Goal: Find specific page/section: Find specific page/section

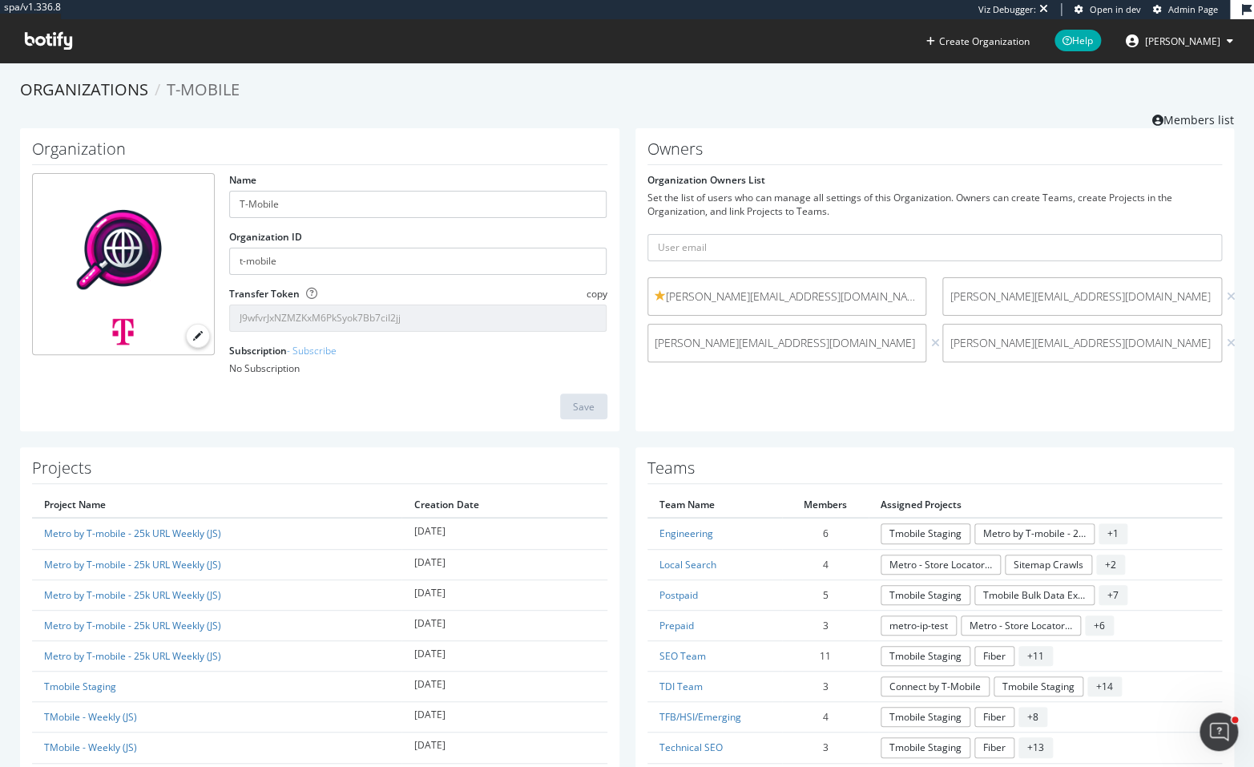
scroll to position [157, 0]
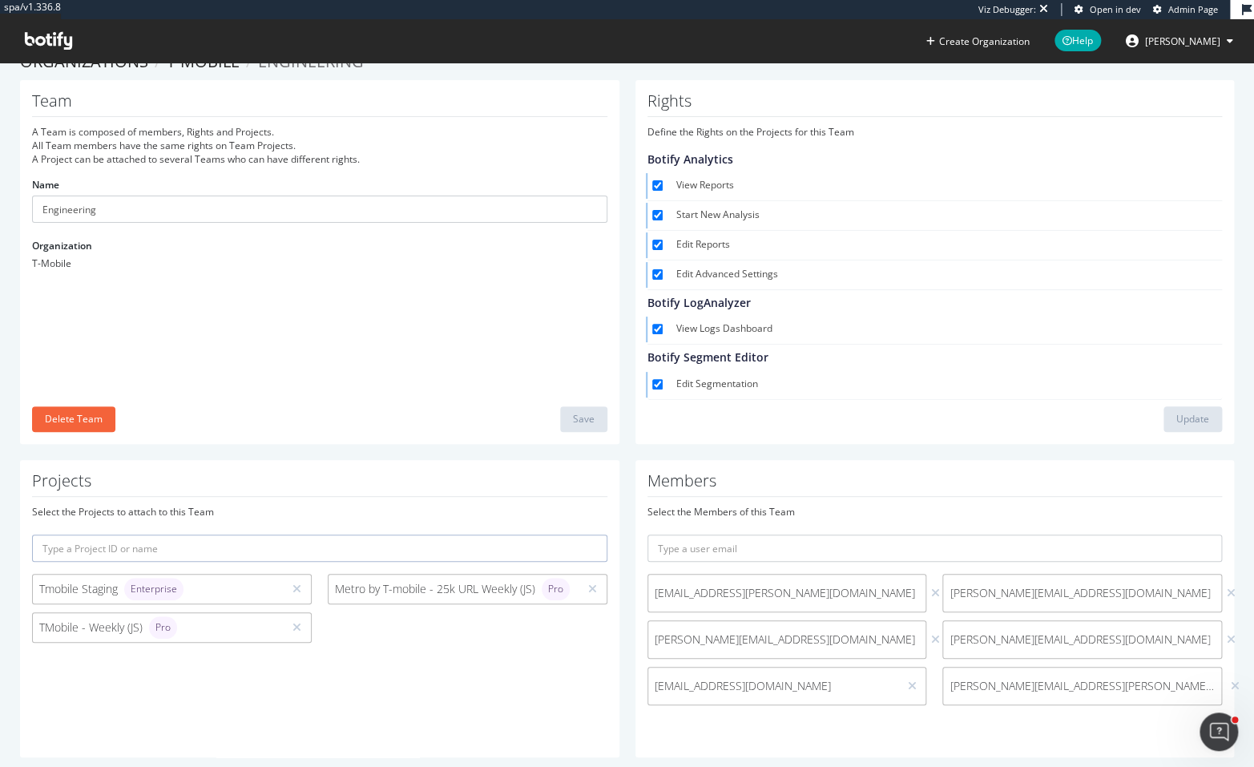
scroll to position [49, 0]
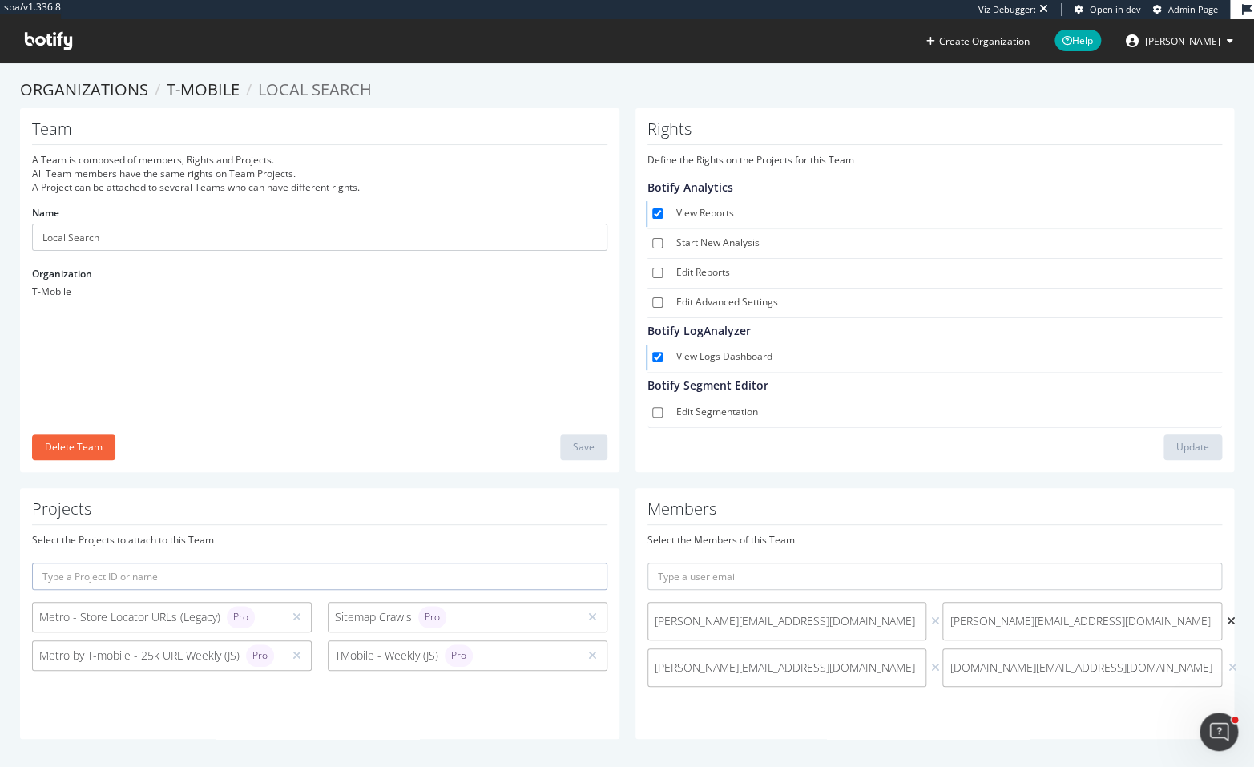
click at [1226, 620] on icon at bounding box center [1230, 620] width 9 height 11
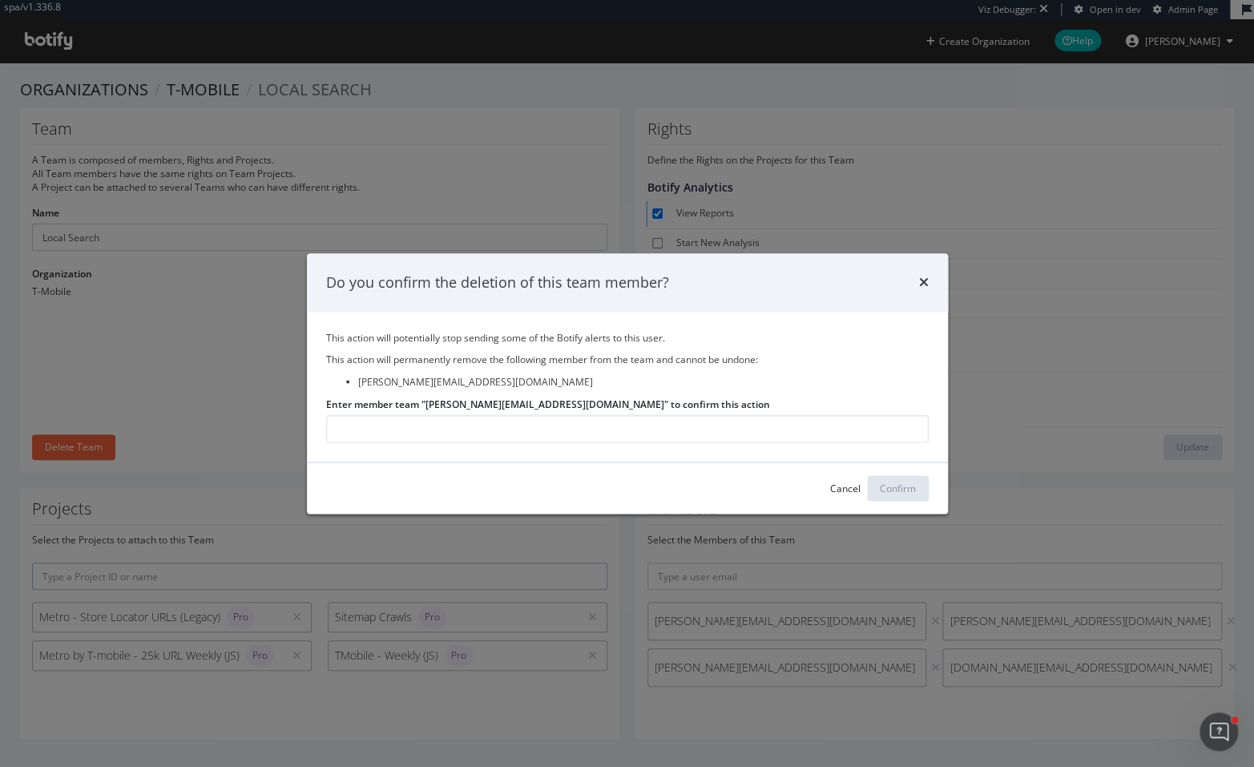
click at [535, 405] on label "Enter member team "[PERSON_NAME][EMAIL_ADDRESS][DOMAIN_NAME]" to confirm this a…" at bounding box center [548, 404] width 444 height 14
click at [535, 414] on input "Enter member team "[PERSON_NAME][EMAIL_ADDRESS][DOMAIN_NAME]" to confirm this a…" at bounding box center [627, 428] width 603 height 28
drag, startPoint x: 536, startPoint y: 404, endPoint x: 494, endPoint y: 402, distance: 42.5
click at [494, 402] on label "Enter member team "[PERSON_NAME][EMAIL_ADDRESS][DOMAIN_NAME]" to confirm this a…" at bounding box center [548, 404] width 444 height 14
click at [531, 400] on label "Enter member team "[PERSON_NAME][EMAIL_ADDRESS][DOMAIN_NAME]" to confirm this a…" at bounding box center [548, 404] width 444 height 14
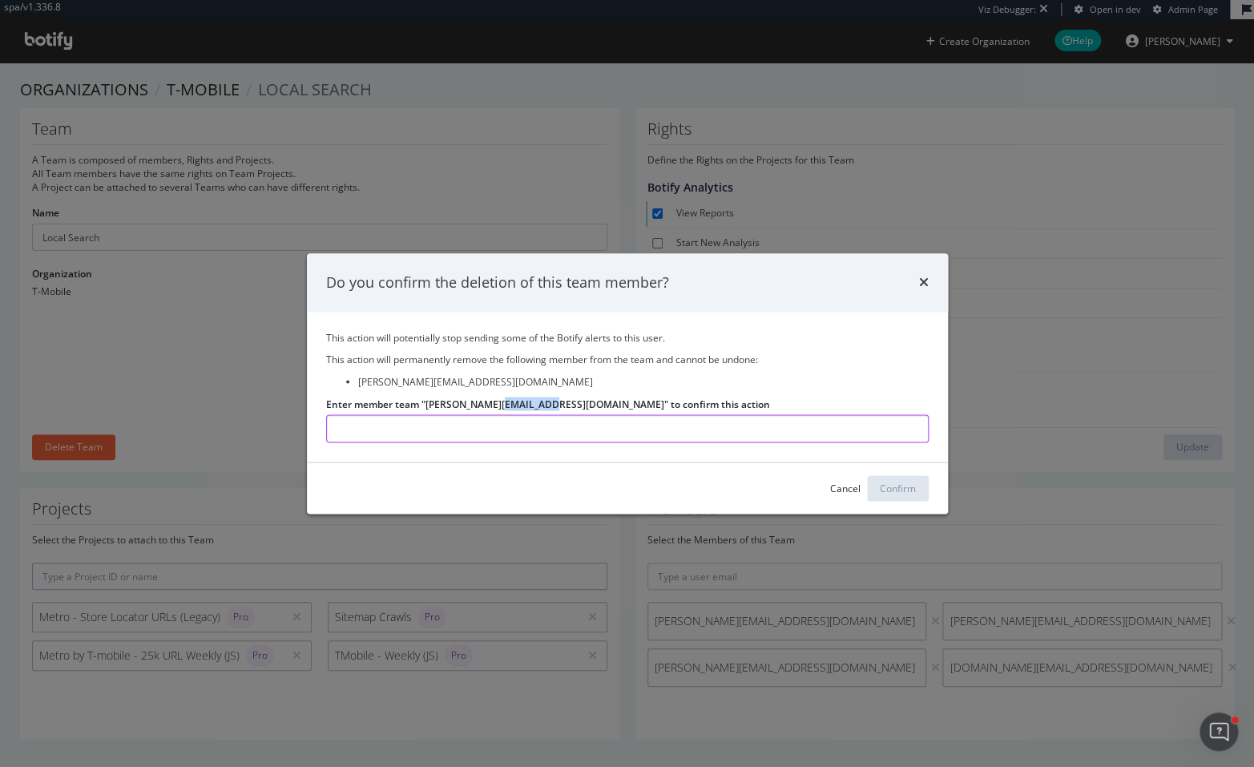
click at [531, 414] on input "Enter member team "[PERSON_NAME][EMAIL_ADDRESS][DOMAIN_NAME]" to confirm this a…" at bounding box center [627, 428] width 603 height 28
drag, startPoint x: 531, startPoint y: 400, endPoint x: 441, endPoint y: 405, distance: 89.9
click at [441, 405] on label "Enter member team "[PERSON_NAME][EMAIL_ADDRESS][DOMAIN_NAME]" to confirm this a…" at bounding box center [548, 404] width 444 height 14
click at [441, 414] on input "Enter member team "[PERSON_NAME][EMAIL_ADDRESS][DOMAIN_NAME]" to confirm this a…" at bounding box center [627, 428] width 603 height 28
copy label "[PERSON_NAME][EMAIL_ADDRESS][DOMAIN_NAME]"
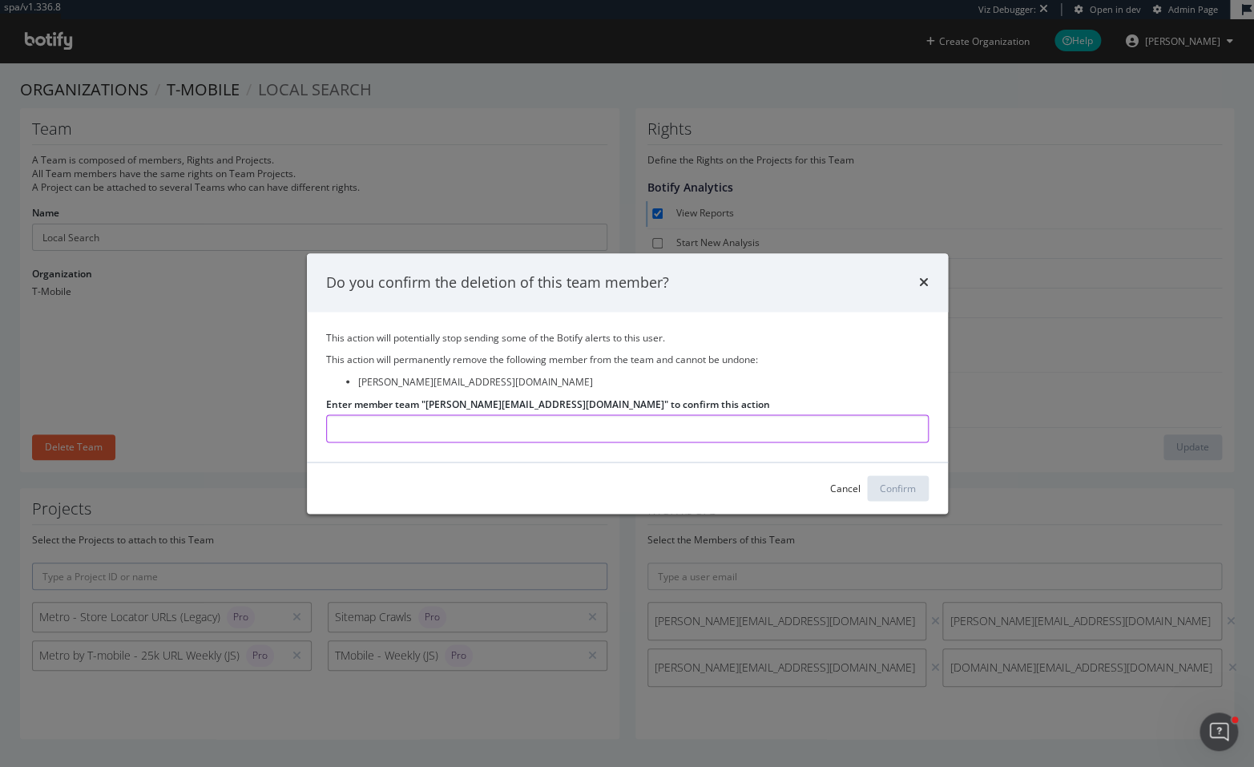
click at [432, 433] on input "Enter member team "[PERSON_NAME][EMAIL_ADDRESS][DOMAIN_NAME]" to confirm this a…" at bounding box center [627, 428] width 603 height 28
paste input "[PERSON_NAME][EMAIL_ADDRESS][DOMAIN_NAME]"
type input "[PERSON_NAME][EMAIL_ADDRESS][DOMAIN_NAME]"
click at [915, 485] on button "Confirm" at bounding box center [898, 488] width 62 height 26
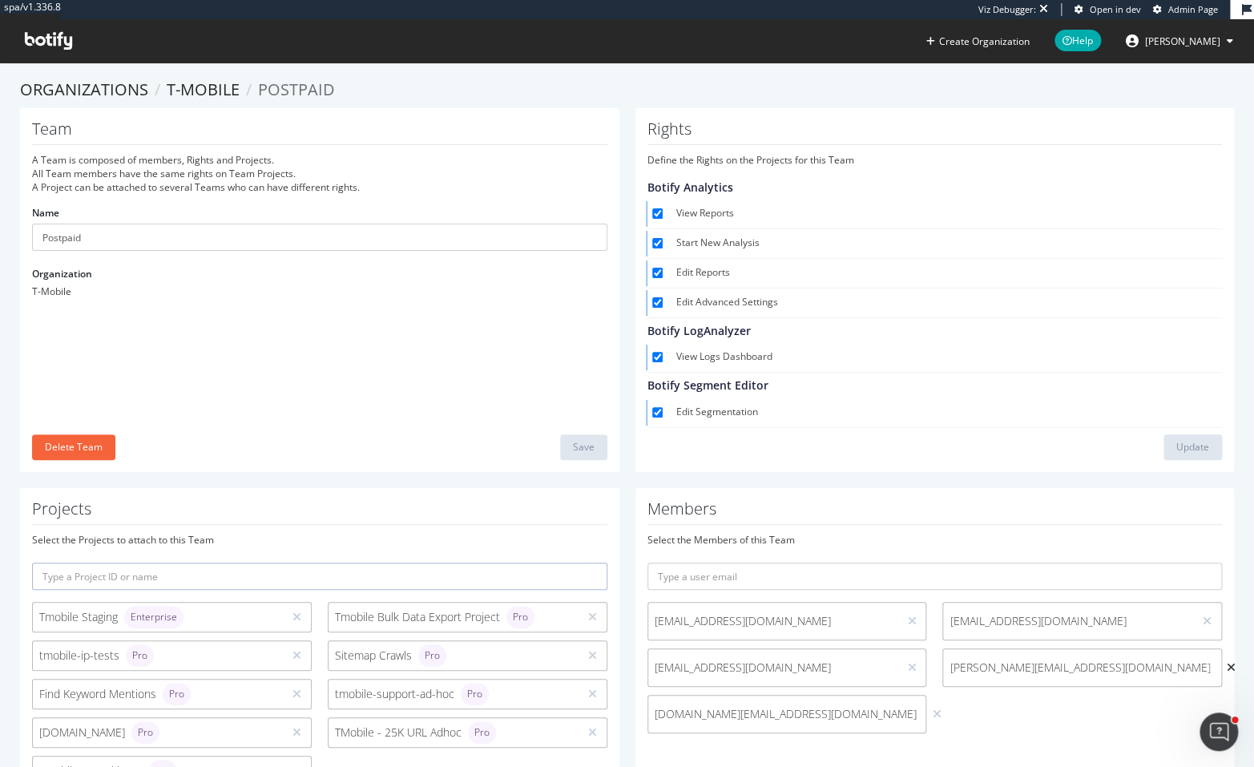
click at [1226, 665] on icon at bounding box center [1230, 667] width 9 height 11
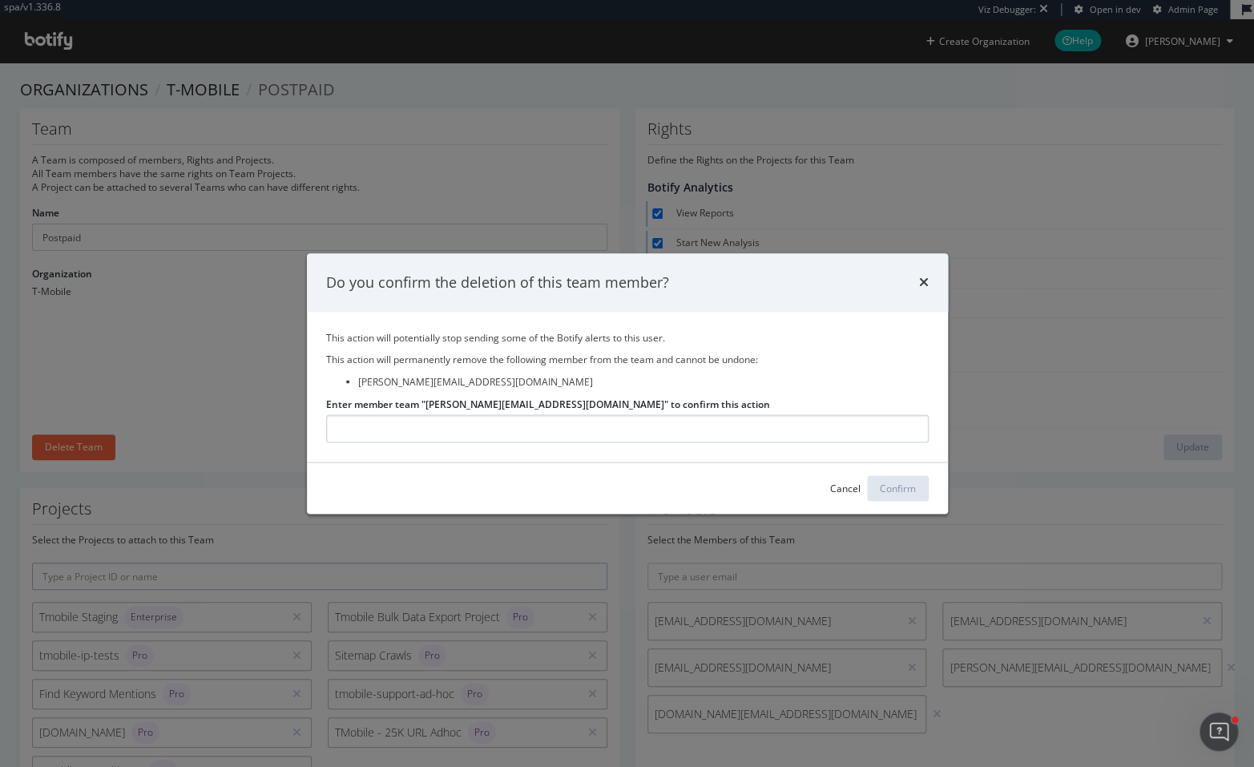
click at [830, 420] on input "Enter member team "jorge.diez3@t-mobile.com" to confirm this action" at bounding box center [627, 428] width 603 height 28
type input "jorge.diez3@t-mobile.com"
click at [874, 483] on button "Confirm" at bounding box center [898, 488] width 62 height 26
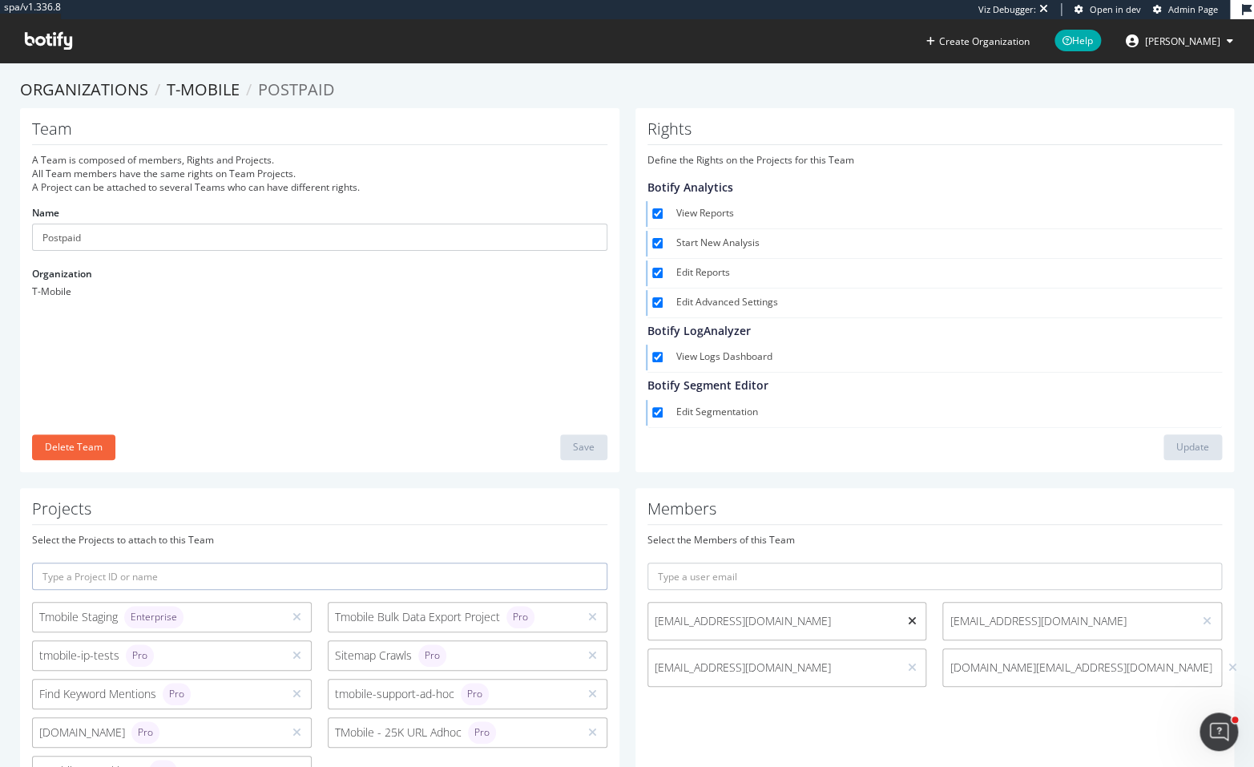
click at [907, 619] on icon at bounding box center [911, 620] width 9 height 11
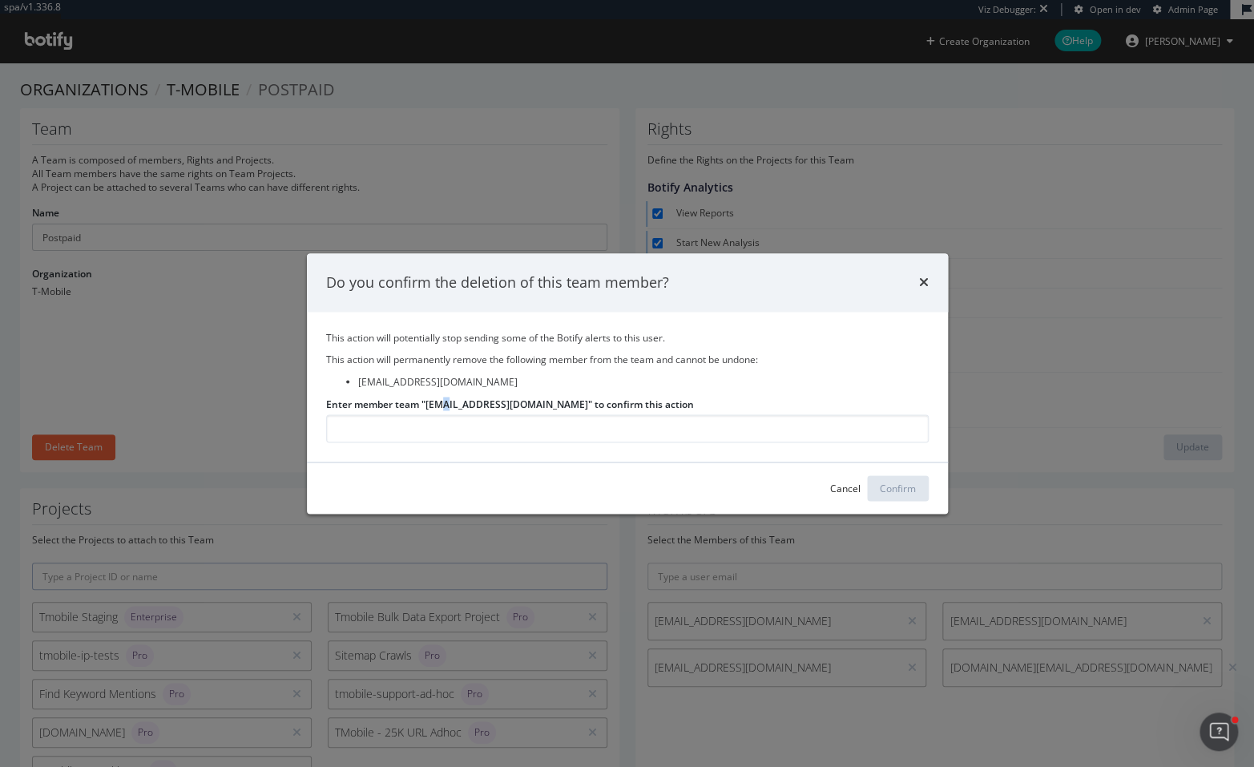
click at [441, 402] on label "Enter member team "Tyler.Tanigawa1@T-Mobile.com" to confirm this action" at bounding box center [510, 404] width 368 height 14
click at [558, 405] on label "Enter member team "Tyler.Tanigawa1@T-Mobile.com" to confirm this action" at bounding box center [510, 404] width 368 height 14
click at [558, 414] on input "Enter member team "Tyler.Tanigawa1@T-Mobile.com" to confirm this action" at bounding box center [627, 428] width 603 height 28
drag, startPoint x: 558, startPoint y: 405, endPoint x: 431, endPoint y: 402, distance: 126.6
click at [431, 402] on label "Enter member team "Tyler.Tanigawa1@T-Mobile.com" to confirm this action" at bounding box center [510, 404] width 368 height 14
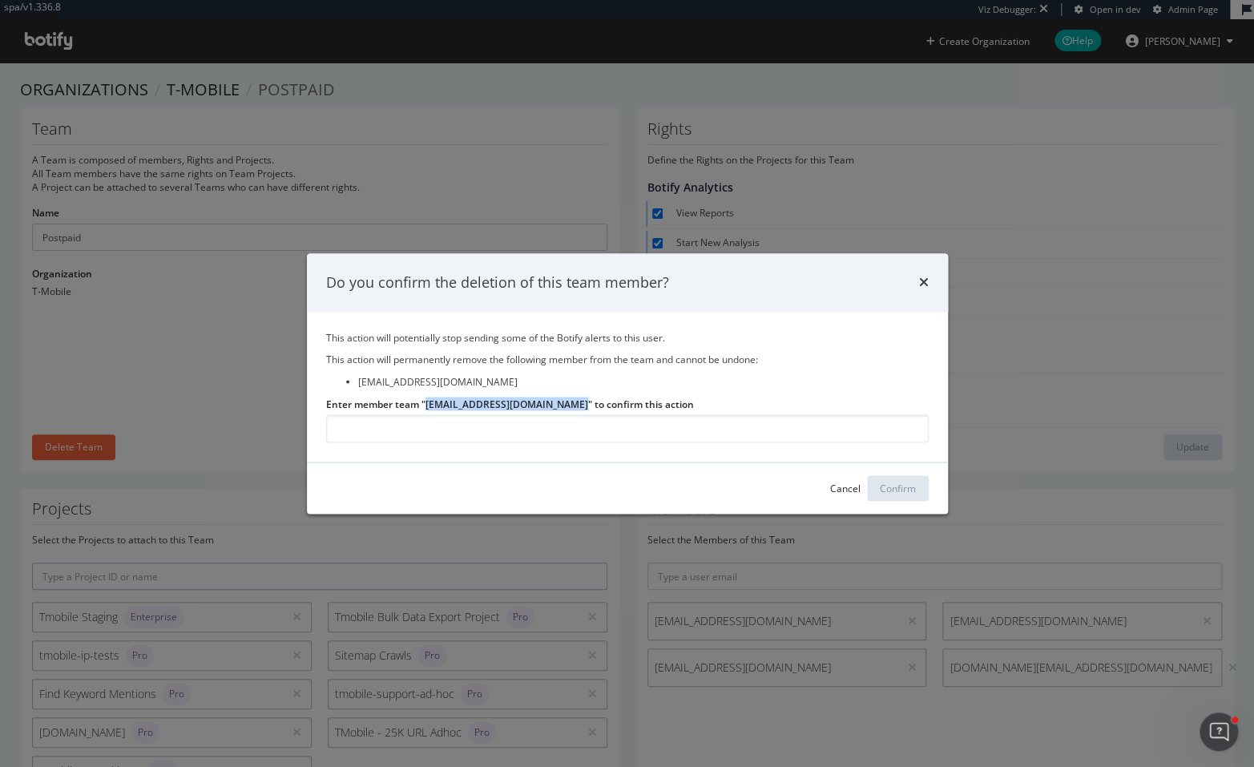
click at [431, 414] on input "Enter member team "Tyler.Tanigawa1@T-Mobile.com" to confirm this action" at bounding box center [627, 428] width 603 height 28
copy label "Tyler.Tanigawa1@T-Mobile.com"
click at [420, 431] on input "Enter member team "Tyler.Tanigawa1@T-Mobile.com" to confirm this action" at bounding box center [627, 428] width 603 height 28
paste input "Tyler.Tanigawa1@T-Mobile.com"
type input "Tyler.Tanigawa1@T-Mobile.com"
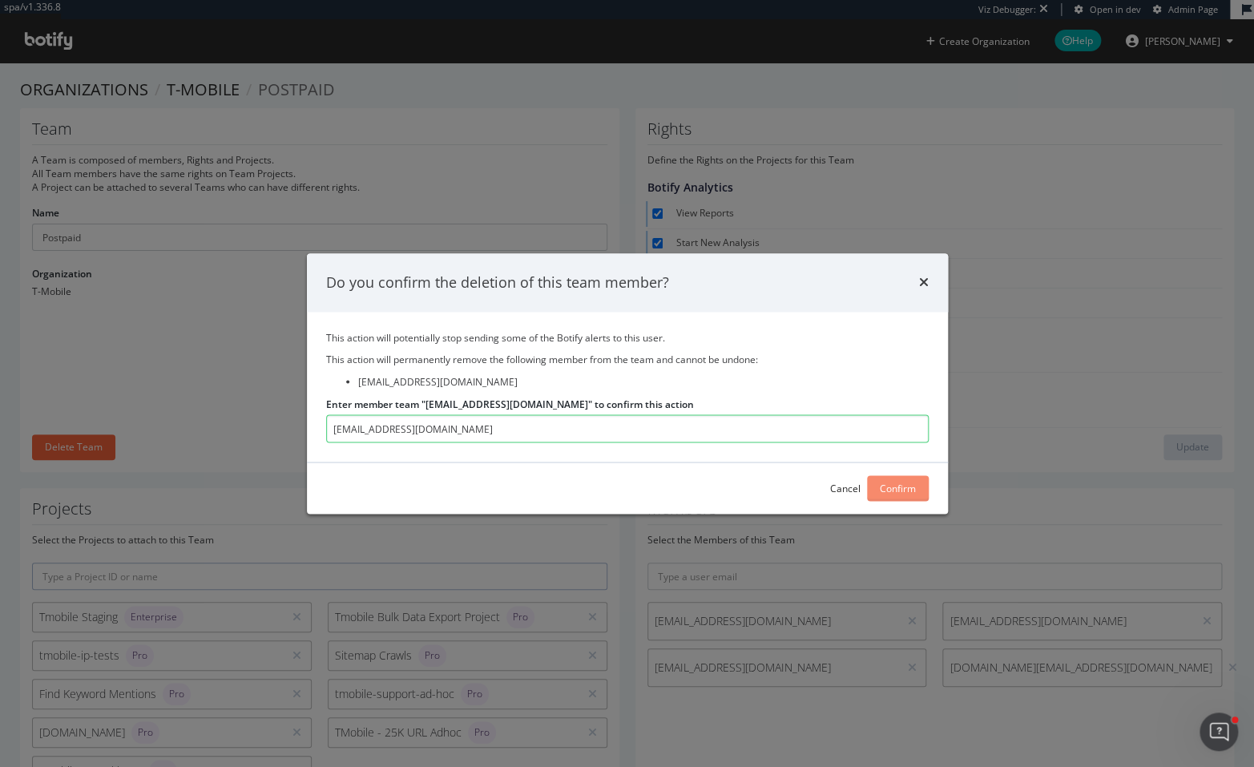
click at [888, 496] on div "Confirm" at bounding box center [898, 488] width 36 height 24
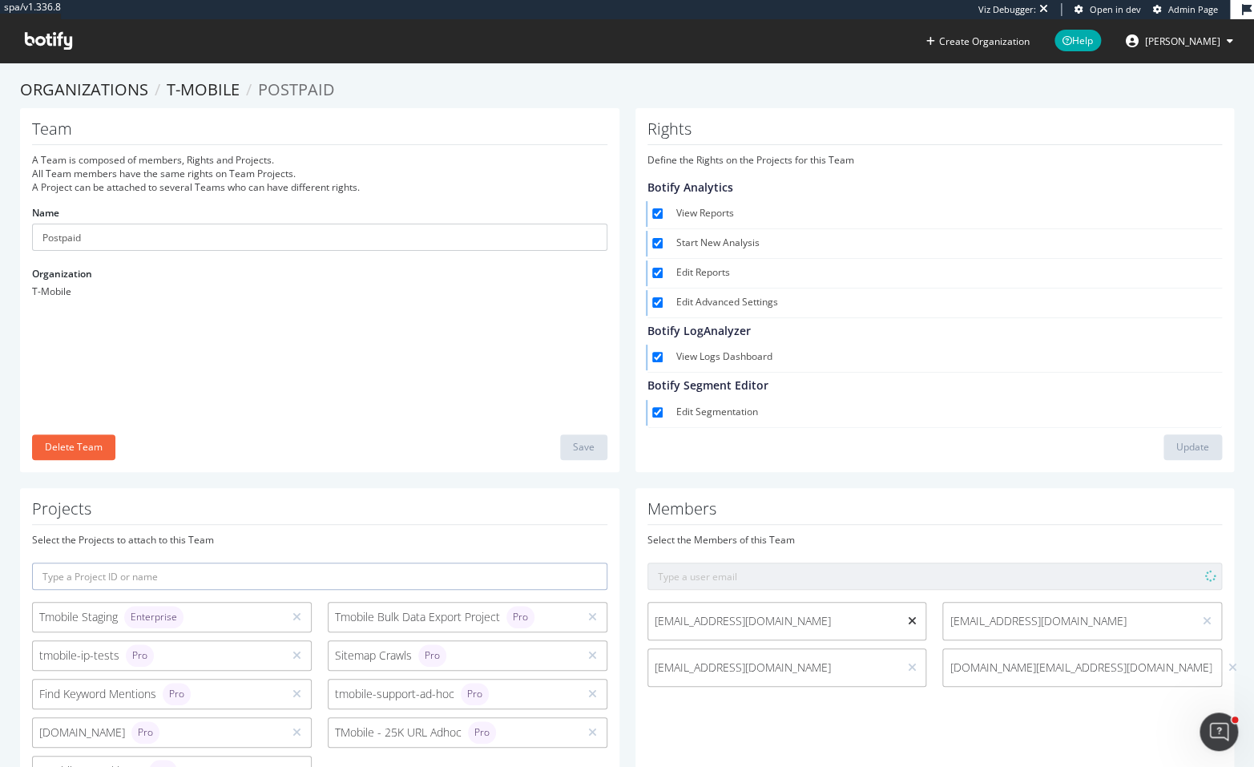
click at [907, 620] on icon at bounding box center [911, 620] width 9 height 11
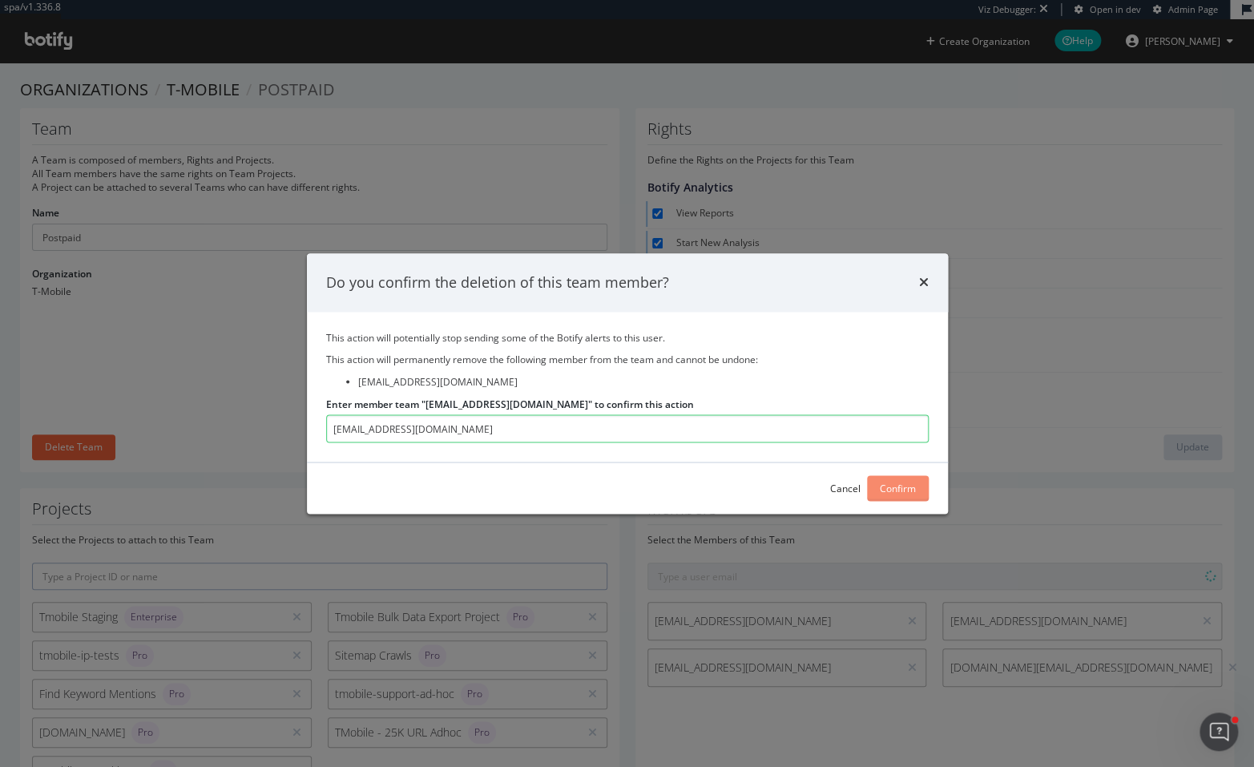
type input "Tyler.Tanigawa1@T-Mobile.com"
click at [893, 490] on div "Confirm" at bounding box center [898, 489] width 36 height 14
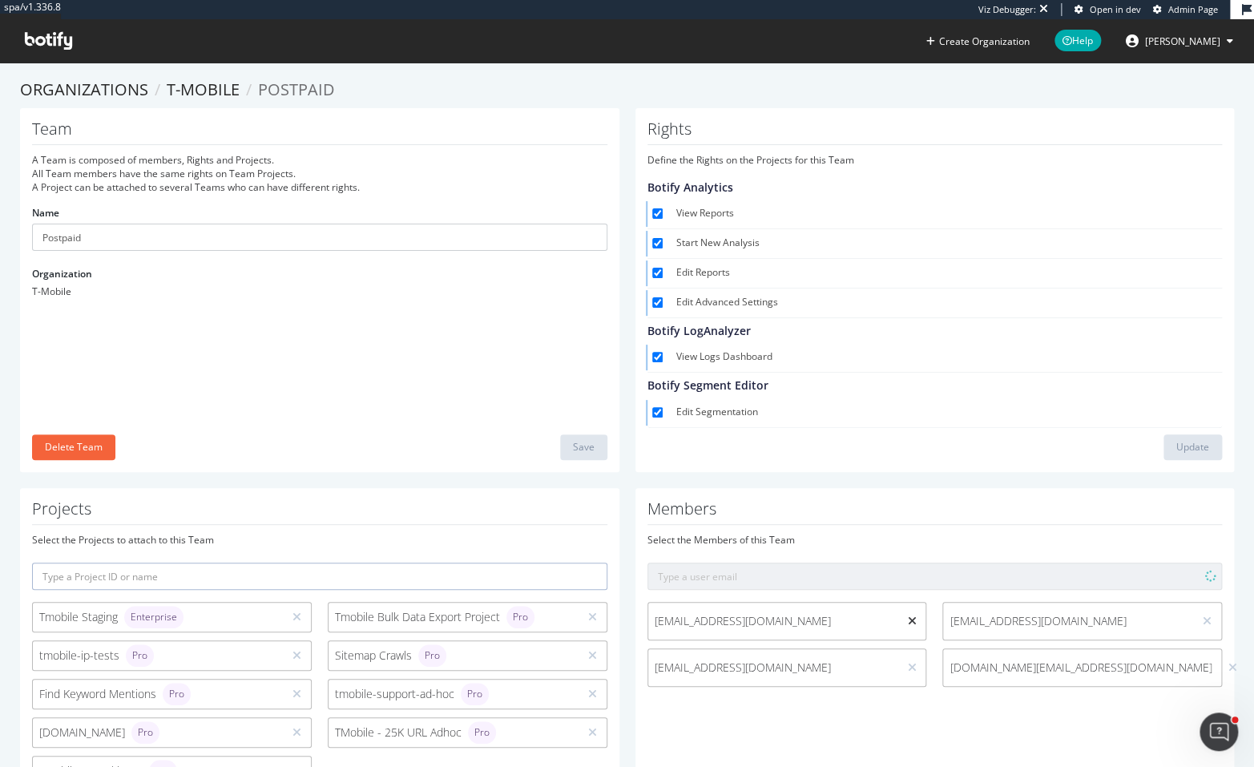
click at [907, 619] on icon at bounding box center [911, 620] width 9 height 11
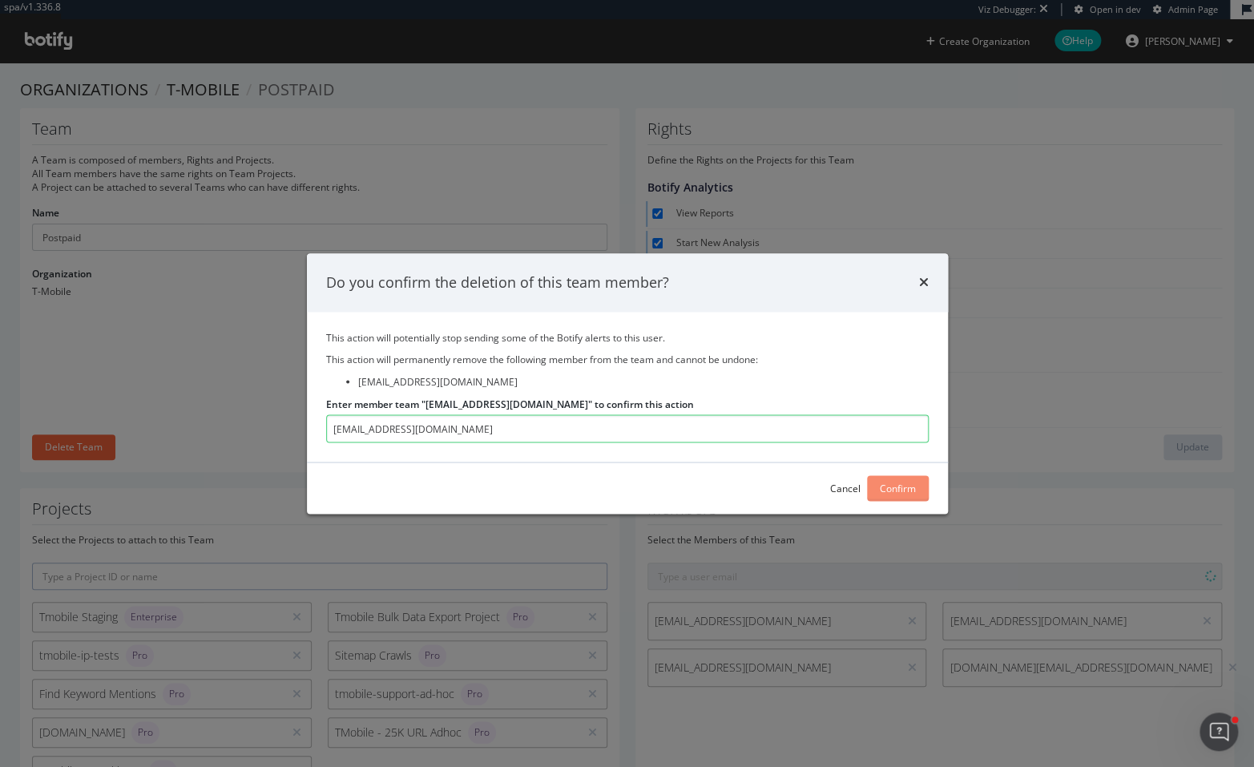
type input "Tyler.Tanigawa1@T-Mobile.com"
click at [908, 491] on div "Confirm" at bounding box center [898, 489] width 36 height 14
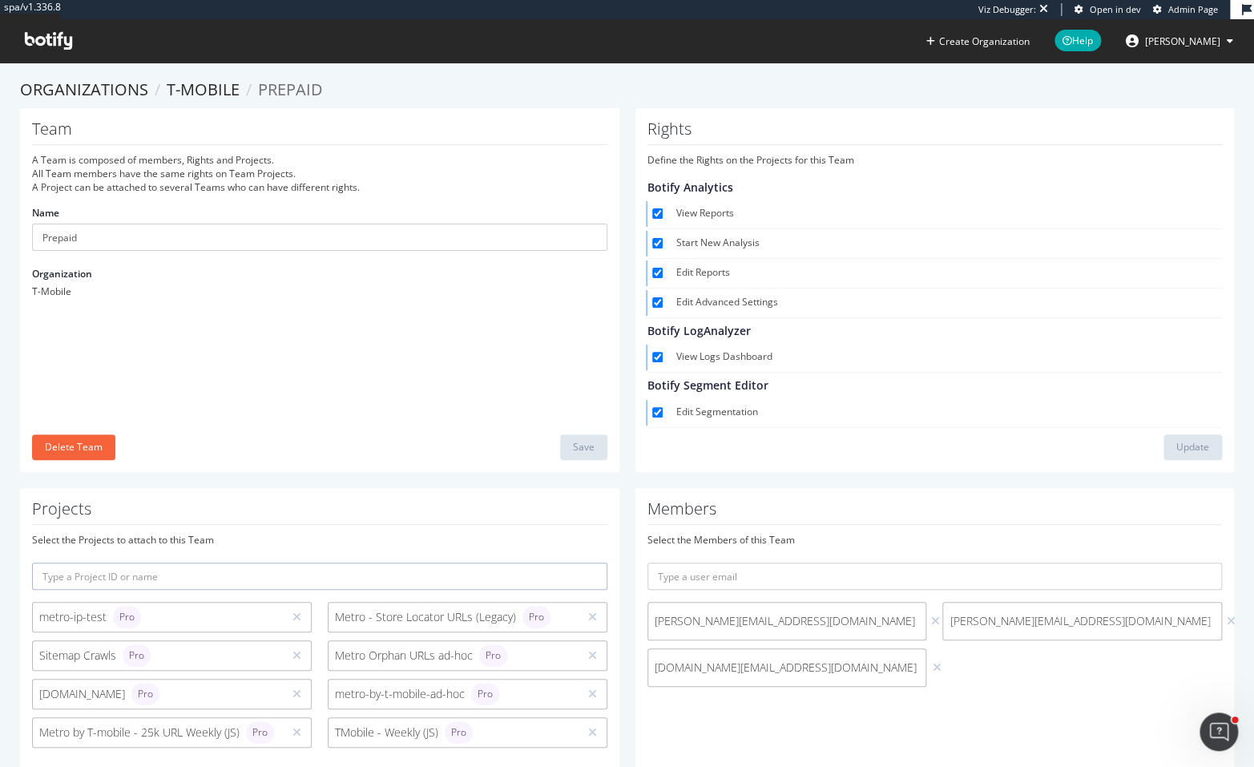
click at [1223, 612] on div at bounding box center [1230, 621] width 15 height 18
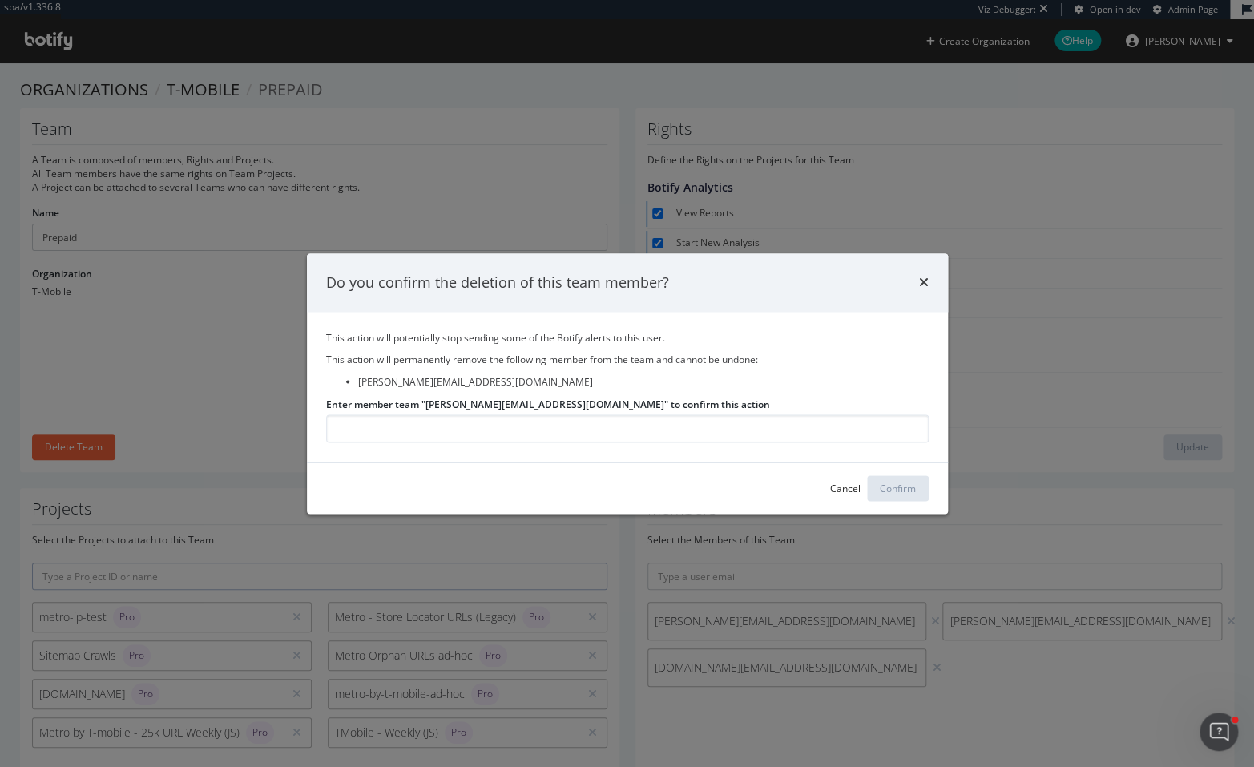
click at [433, 405] on label "Enter member team "[PERSON_NAME][EMAIL_ADDRESS][DOMAIN_NAME]" to confirm this a…" at bounding box center [548, 404] width 444 height 14
click at [433, 414] on input "Enter member team "[PERSON_NAME][EMAIL_ADDRESS][DOMAIN_NAME]" to confirm this a…" at bounding box center [627, 428] width 603 height 28
drag, startPoint x: 433, startPoint y: 405, endPoint x: 526, endPoint y: 404, distance: 92.1
click at [526, 404] on label "Enter member team "[PERSON_NAME][EMAIL_ADDRESS][DOMAIN_NAME]" to confirm this a…" at bounding box center [548, 404] width 444 height 14
click at [526, 414] on input "Enter member team "[PERSON_NAME][EMAIL_ADDRESS][DOMAIN_NAME]" to confirm this a…" at bounding box center [627, 428] width 603 height 28
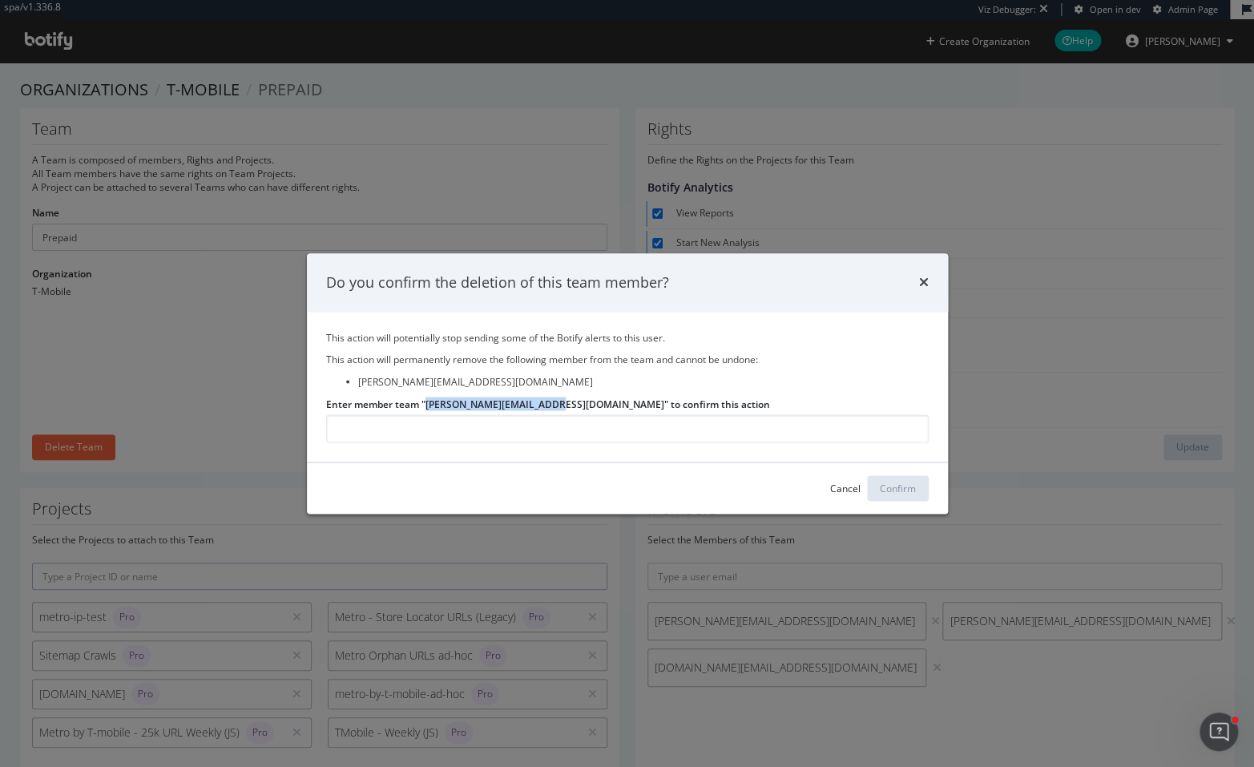
copy label "[PERSON_NAME][EMAIL_ADDRESS][DOMAIN_NAME]"
click at [521, 428] on input "Enter member team "[PERSON_NAME][EMAIL_ADDRESS][DOMAIN_NAME]" to confirm this a…" at bounding box center [627, 428] width 603 height 28
paste input "[PERSON_NAME][EMAIL_ADDRESS][DOMAIN_NAME]"
type input "[PERSON_NAME][EMAIL_ADDRESS][DOMAIN_NAME]"
click at [911, 496] on div "Confirm" at bounding box center [898, 488] width 36 height 24
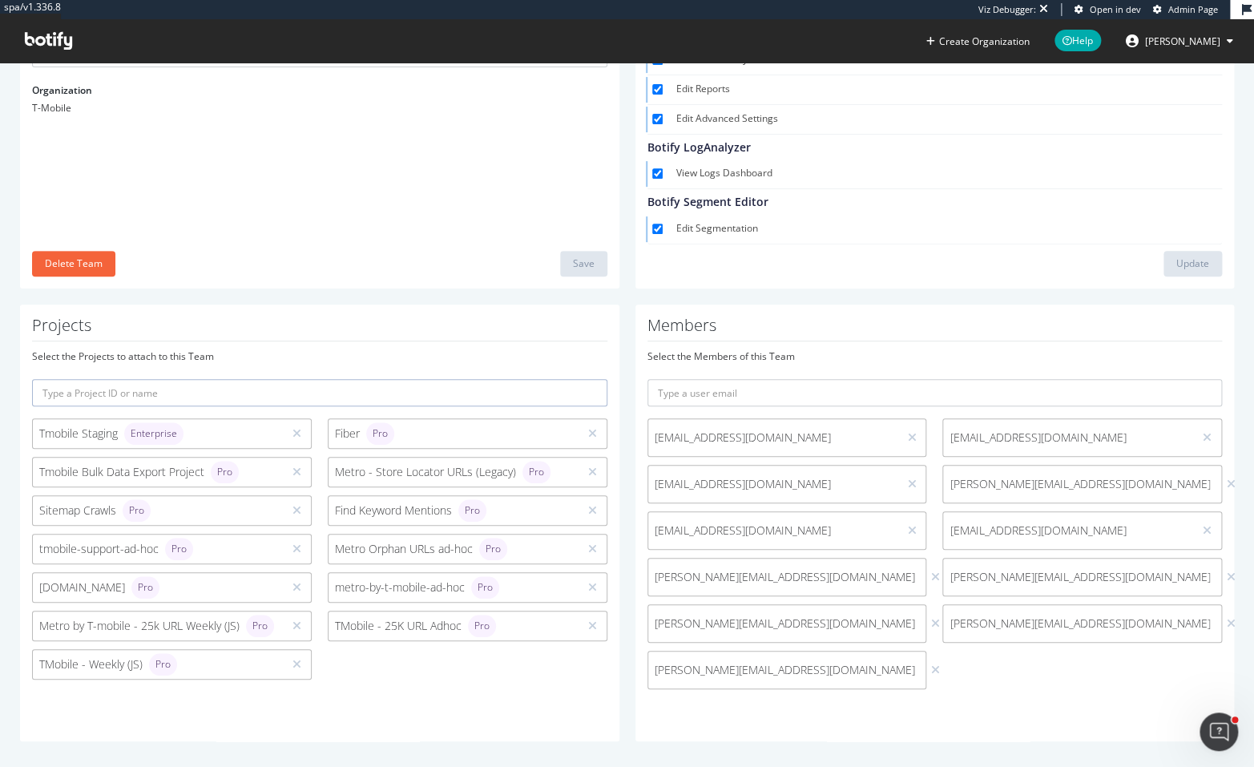
scroll to position [189, 0]
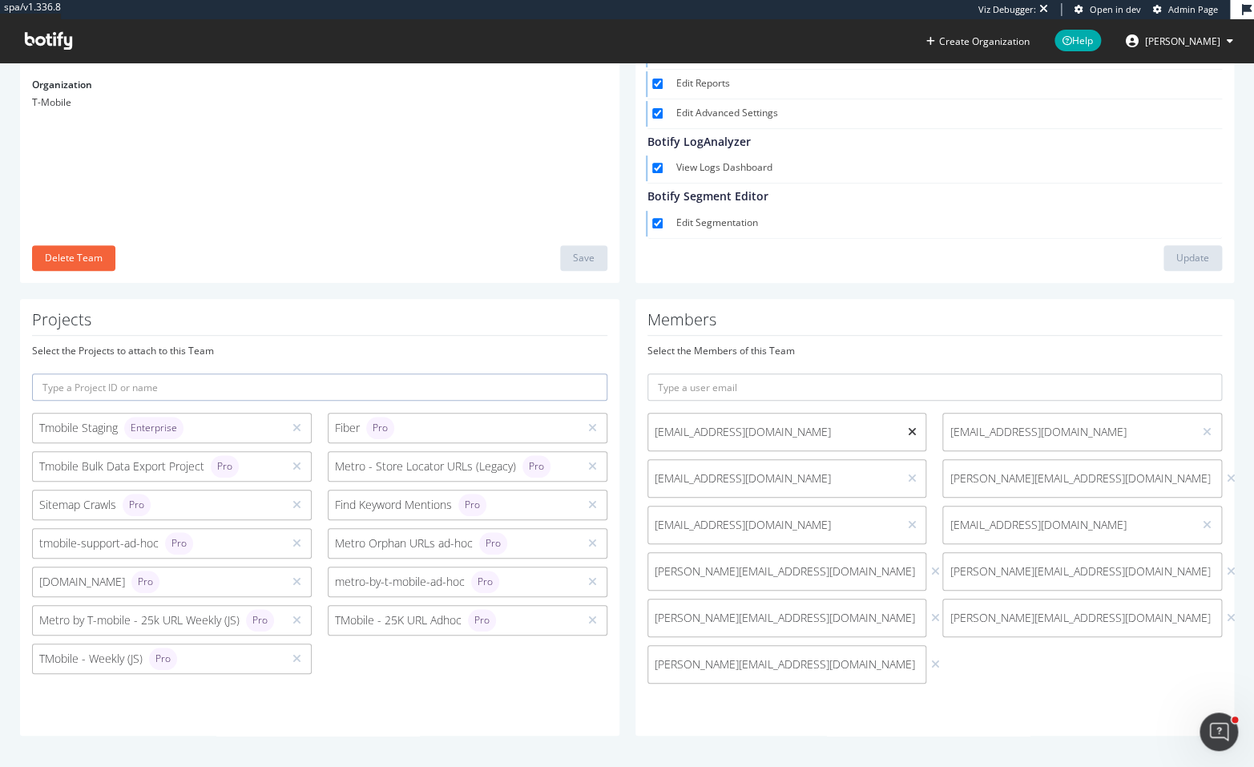
click at [907, 427] on icon at bounding box center [911, 431] width 9 height 11
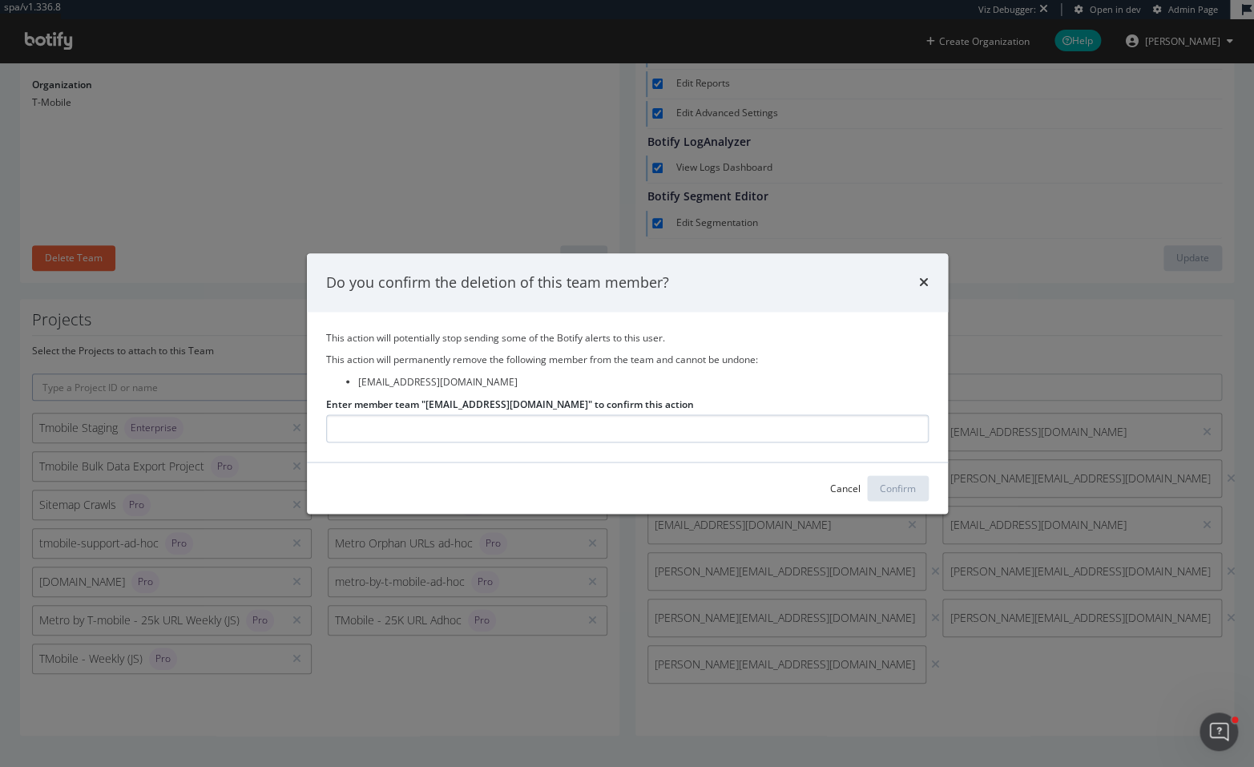
click at [748, 421] on input "Enter member team "[EMAIL_ADDRESS][DOMAIN_NAME]" to confirm this action" at bounding box center [627, 428] width 603 height 28
type input "[PERSON_NAME][EMAIL_ADDRESS][DOMAIN_NAME]"
click at [865, 486] on div "Cancel Confirm" at bounding box center [879, 488] width 99 height 26
click at [854, 487] on div "Cancel" at bounding box center [845, 489] width 30 height 14
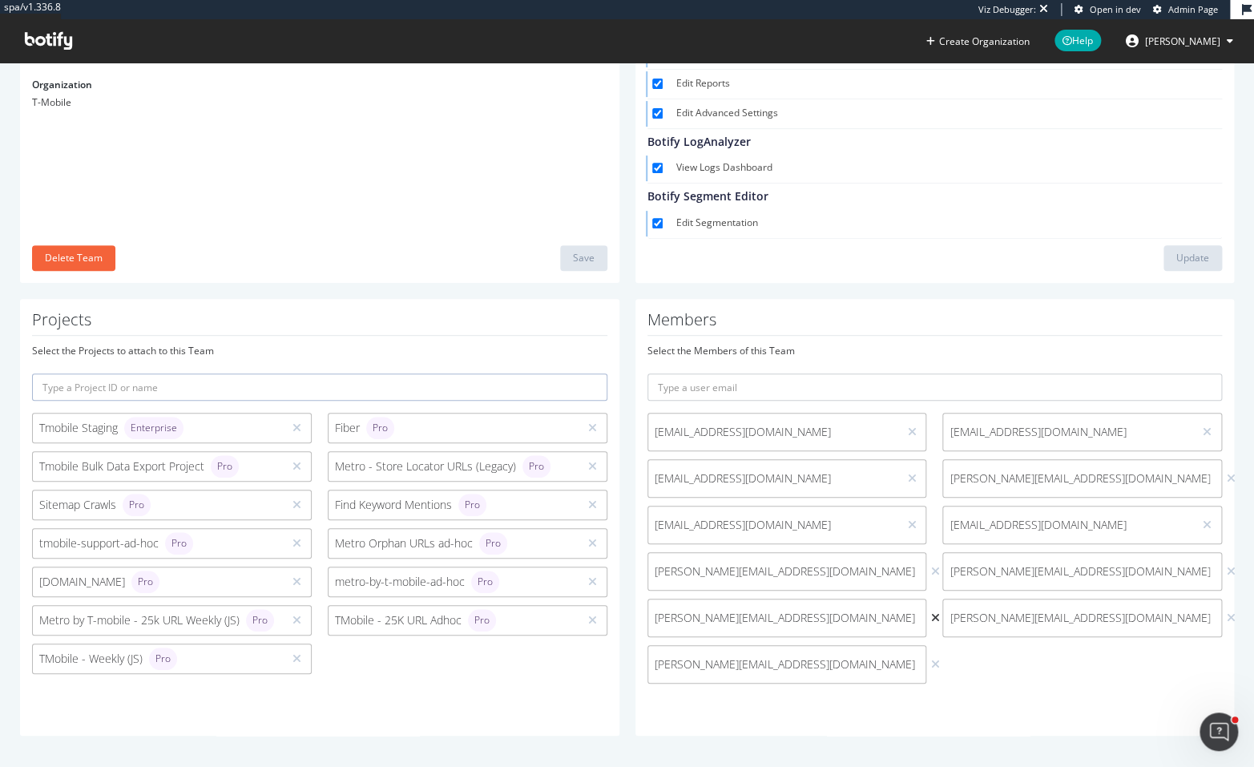
click at [931, 616] on icon at bounding box center [935, 617] width 9 height 11
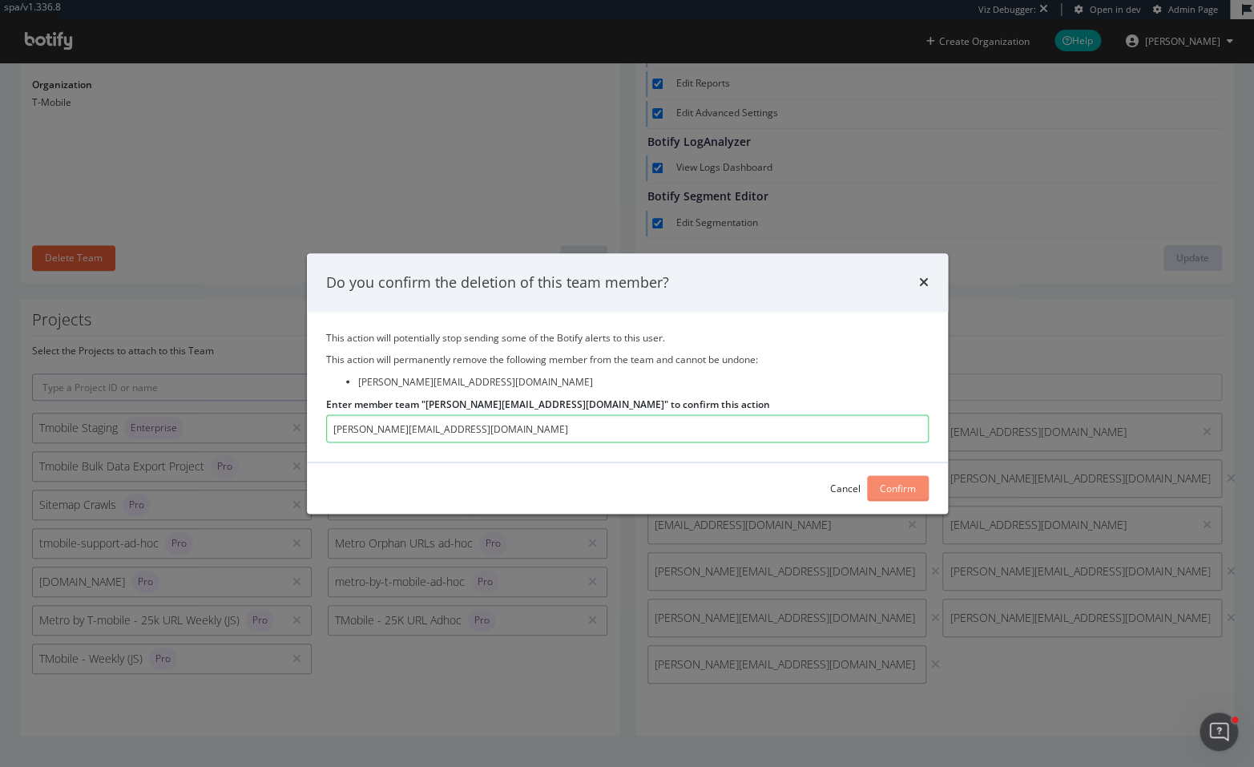
type input "[PERSON_NAME][EMAIL_ADDRESS][DOMAIN_NAME]"
click at [889, 494] on div "Confirm" at bounding box center [898, 489] width 36 height 14
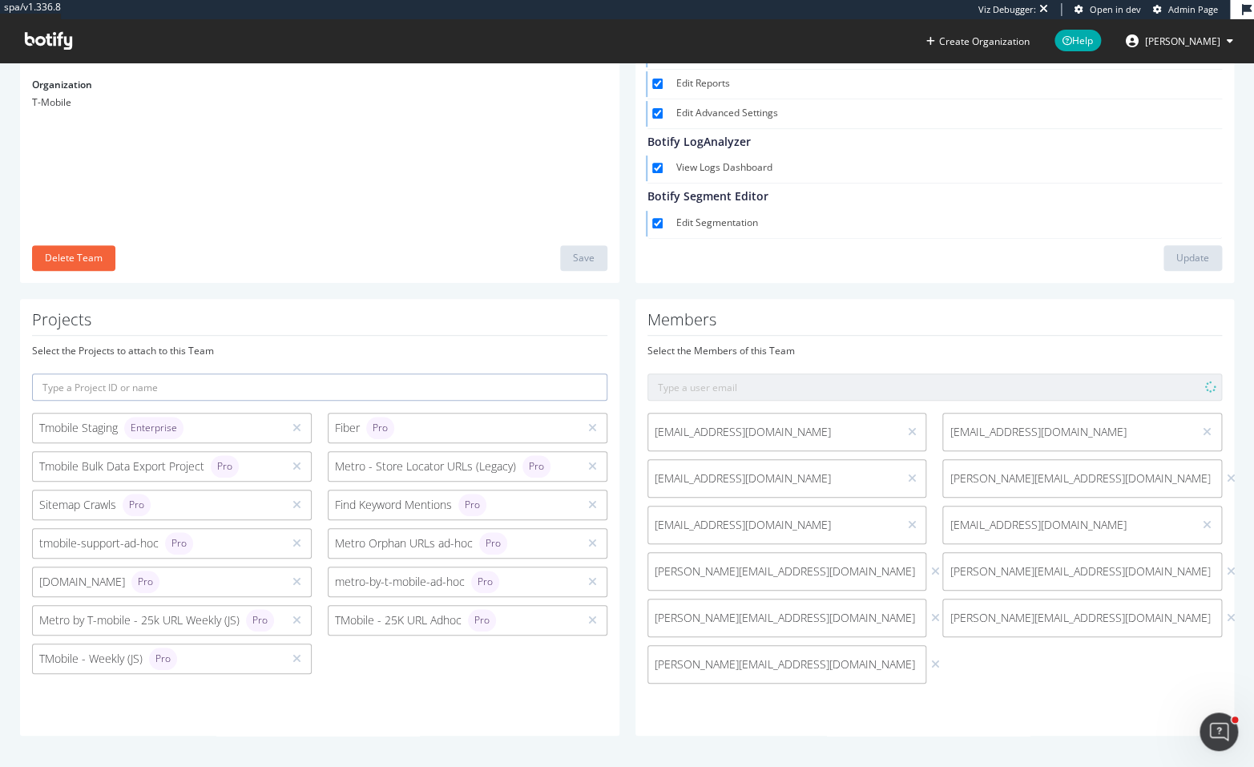
scroll to position [179, 0]
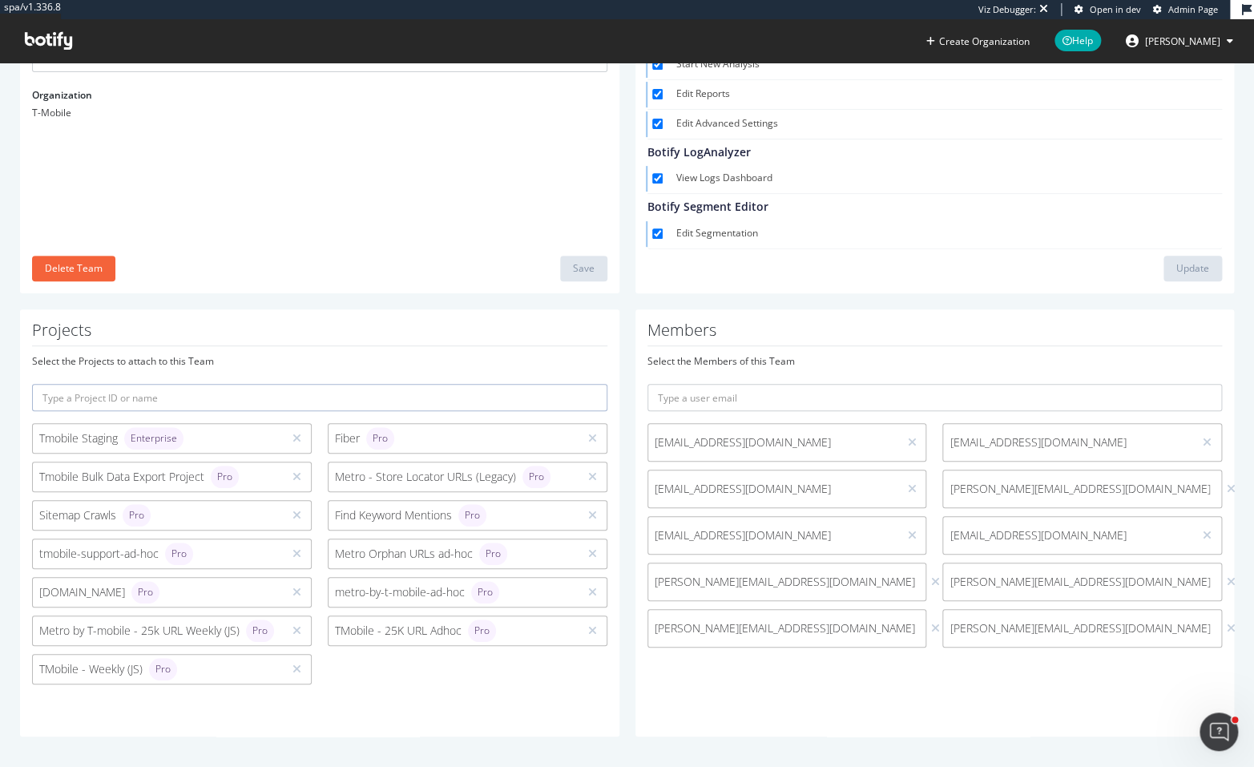
click at [790, 440] on span "[EMAIL_ADDRESS][DOMAIN_NAME]" at bounding box center [773, 442] width 237 height 16
drag, startPoint x: 789, startPoint y: 440, endPoint x: 651, endPoint y: 441, distance: 137.8
click at [655, 441] on span "[EMAIL_ADDRESS][DOMAIN_NAME]" at bounding box center [773, 442] width 237 height 16
copy span "[EMAIL_ADDRESS][DOMAIN_NAME]"
click at [909, 443] on div at bounding box center [911, 442] width 15 height 18
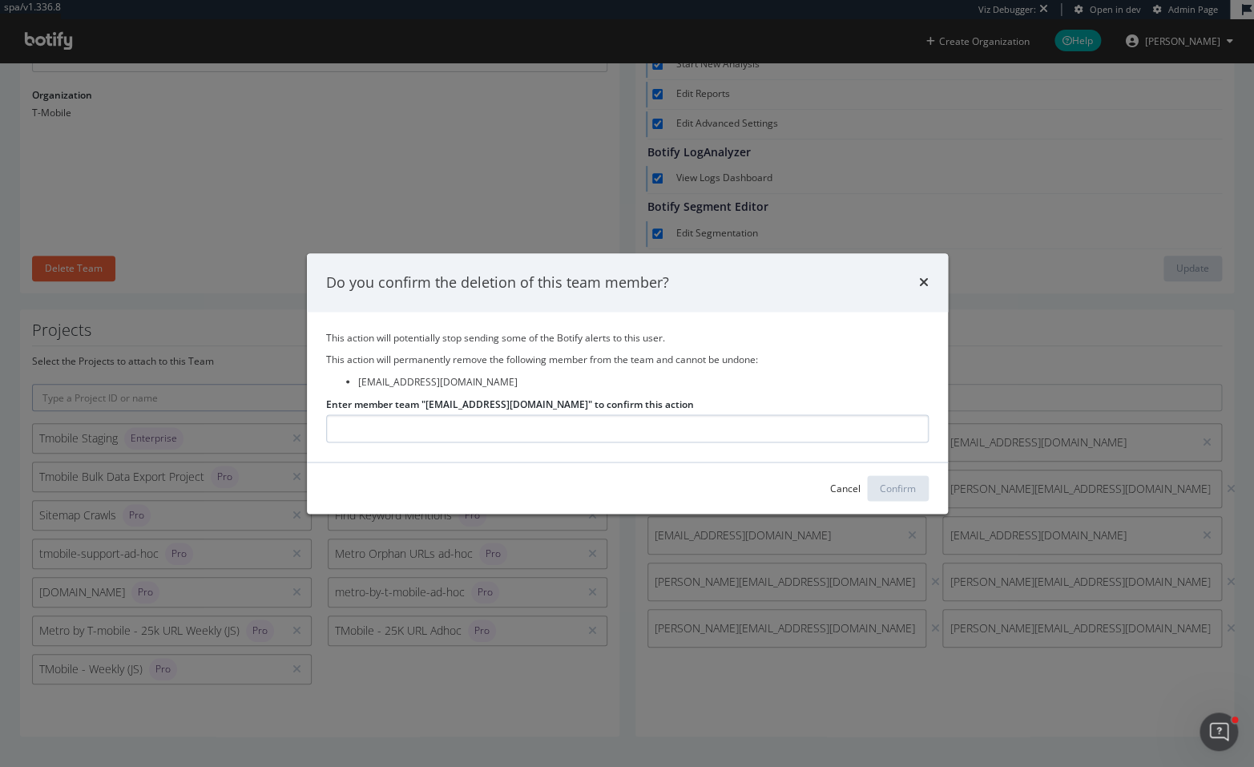
click at [829, 429] on input "Enter member team "Tyler.Tanigawa1@T-Mobile.com" to confirm this action" at bounding box center [627, 428] width 603 height 28
type input "Tyler.Tanigawa1@T-Mobile.com"
click at [893, 486] on div "Confirm" at bounding box center [898, 489] width 36 height 14
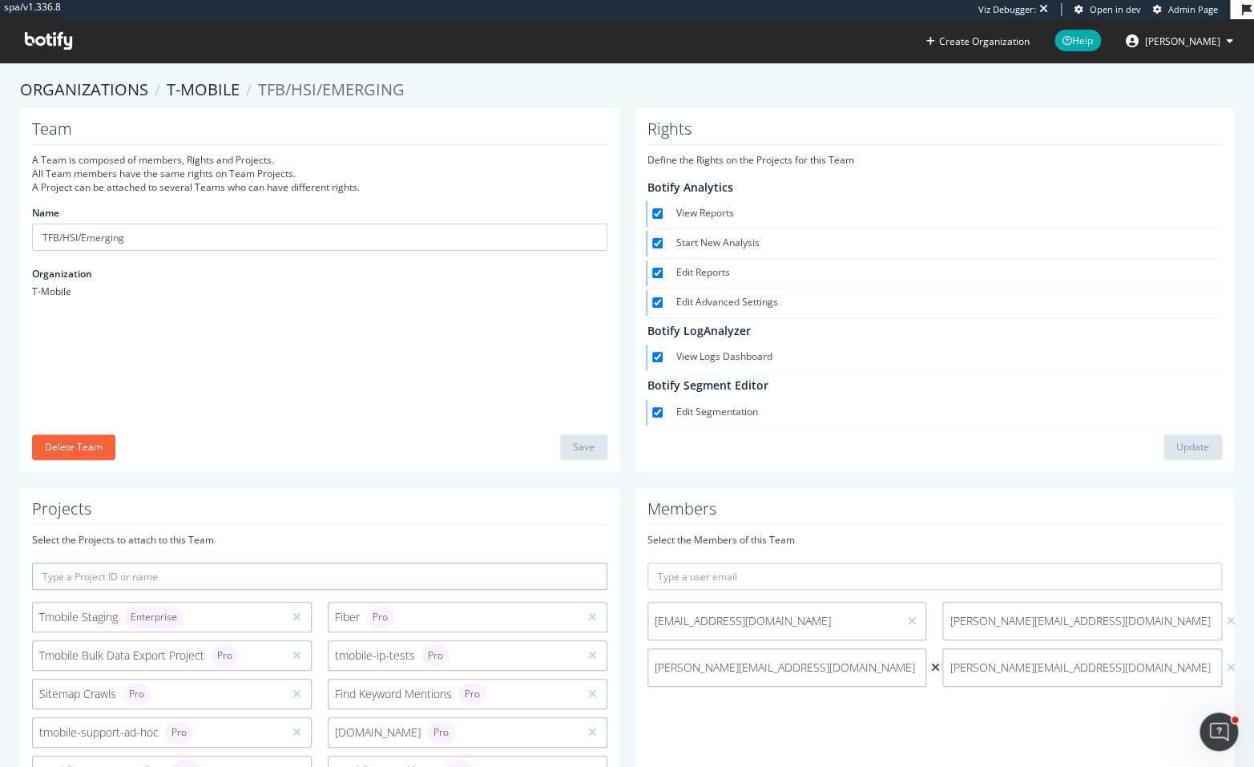
click at [931, 670] on icon at bounding box center [935, 667] width 9 height 11
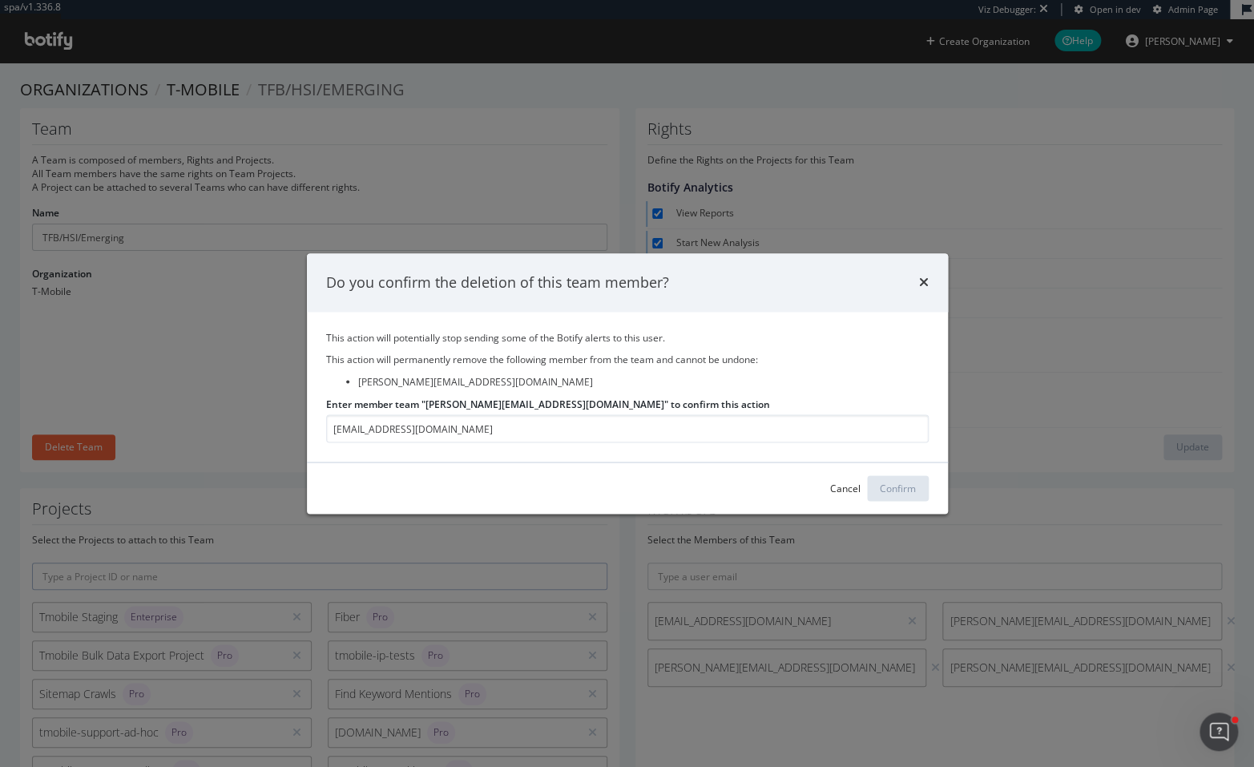
click at [540, 405] on label "Enter member team "[PERSON_NAME][EMAIL_ADDRESS][DOMAIN_NAME]" to confirm this a…" at bounding box center [548, 404] width 444 height 14
click at [540, 414] on input "[EMAIL_ADDRESS][DOMAIN_NAME]" at bounding box center [627, 428] width 603 height 28
copy label "[PERSON_NAME][EMAIL_ADDRESS][DOMAIN_NAME]"
drag, startPoint x: 540, startPoint y: 405, endPoint x: 465, endPoint y: 448, distance: 86.2
click at [442, 405] on label "Enter member team "[PERSON_NAME][EMAIL_ADDRESS][DOMAIN_NAME]" to confirm this a…" at bounding box center [548, 404] width 444 height 14
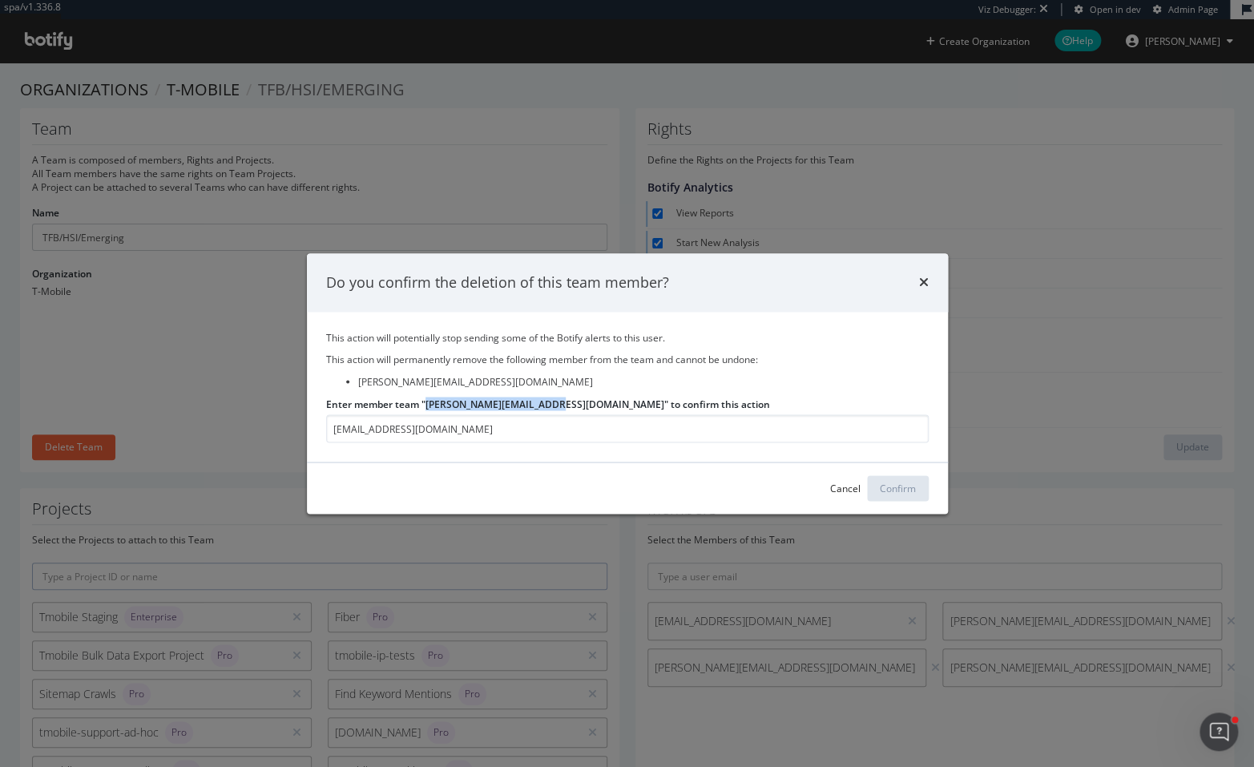
click at [442, 414] on input "[EMAIL_ADDRESS][DOMAIN_NAME]" at bounding box center [627, 428] width 603 height 28
click at [482, 433] on input "[EMAIL_ADDRESS][DOMAIN_NAME]" at bounding box center [627, 428] width 603 height 28
paste input "jorge.diez3@t-m"
type input "[PERSON_NAME][EMAIL_ADDRESS][DOMAIN_NAME]"
click at [878, 481] on button "Confirm" at bounding box center [898, 488] width 62 height 26
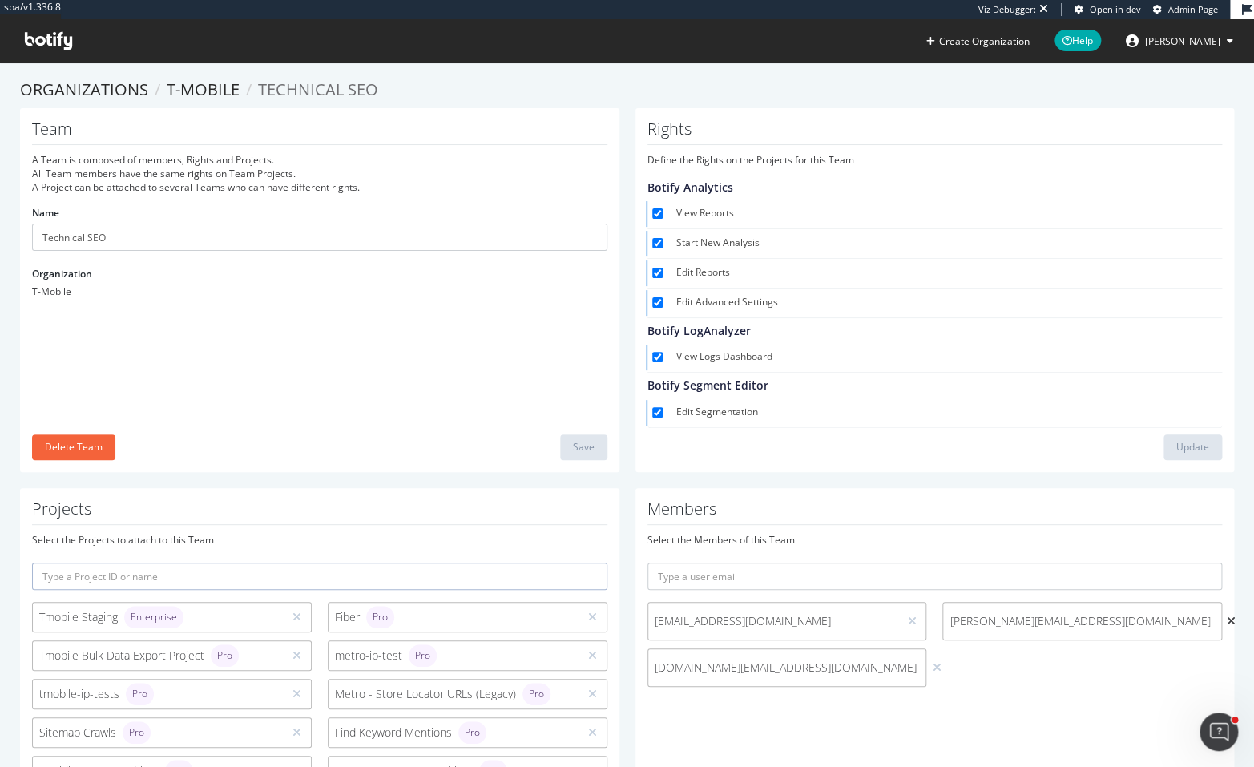
click at [1226, 619] on icon at bounding box center [1230, 620] width 9 height 11
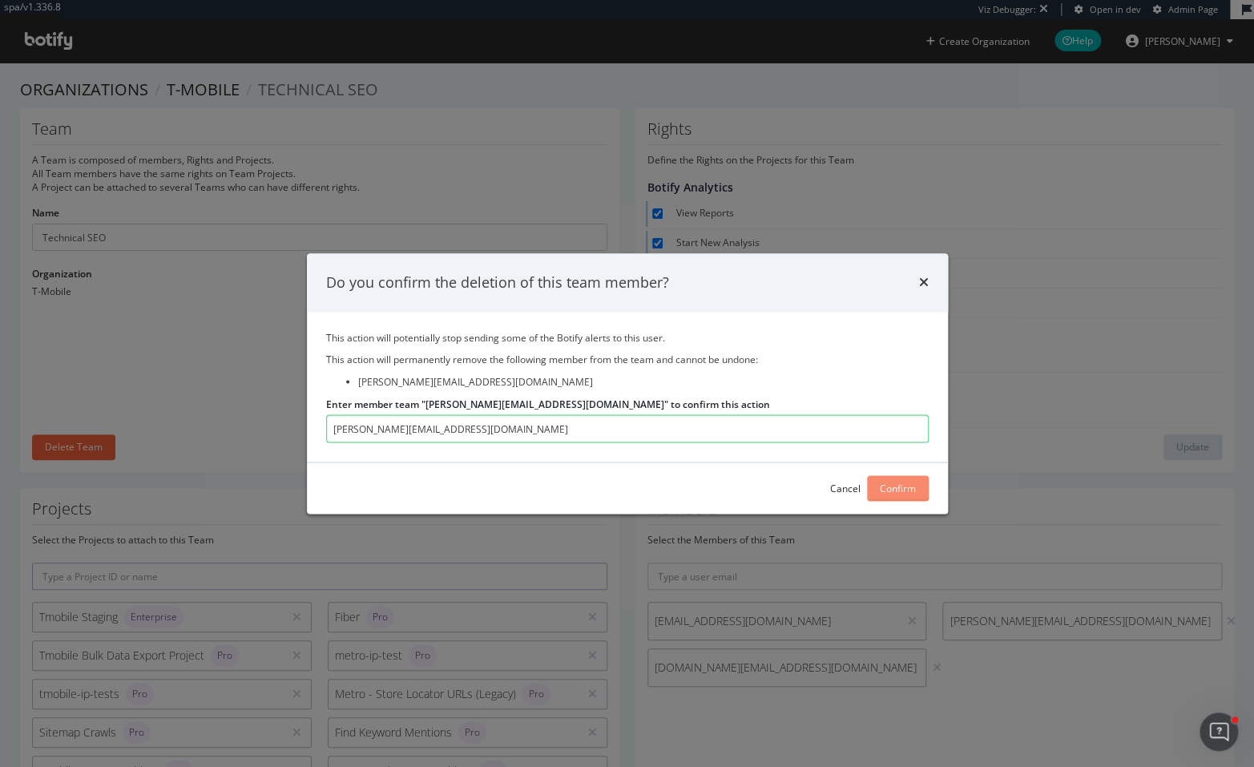
type input "[PERSON_NAME][EMAIL_ADDRESS][DOMAIN_NAME]"
click at [887, 482] on div "Confirm" at bounding box center [898, 489] width 36 height 14
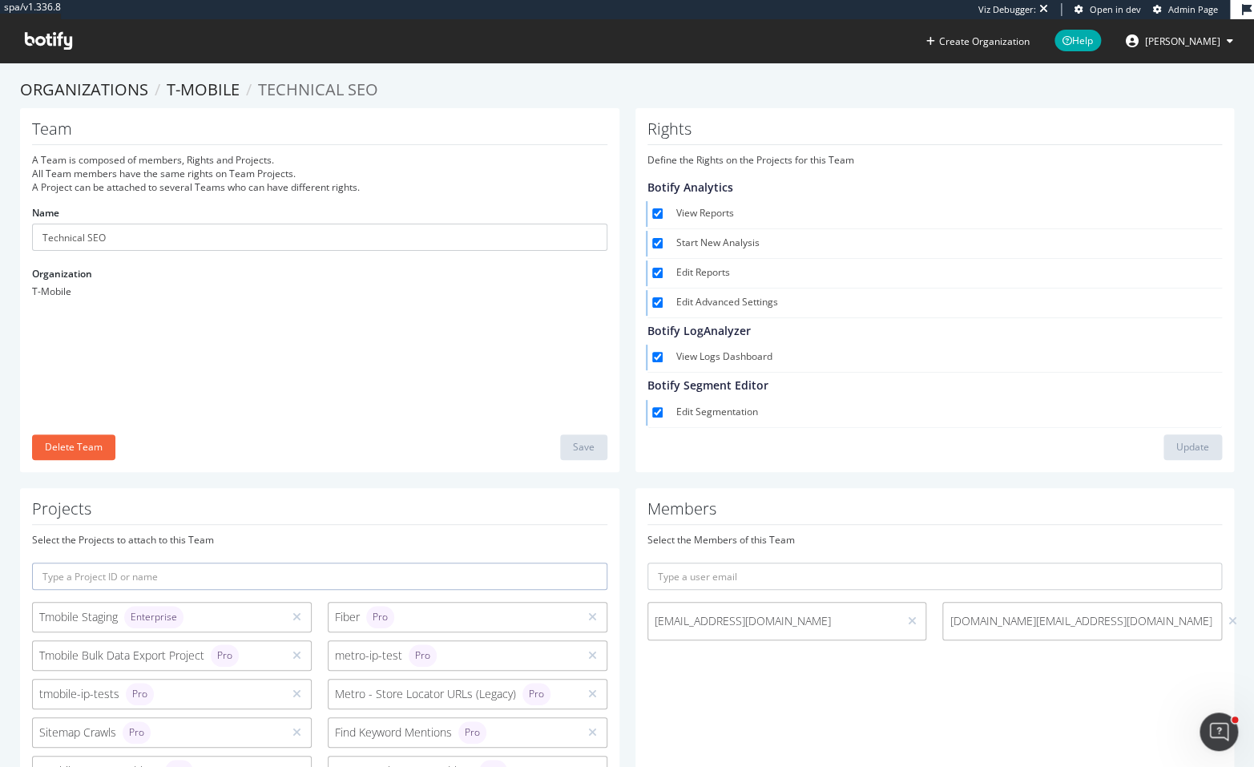
click at [909, 621] on div at bounding box center [911, 621] width 15 height 18
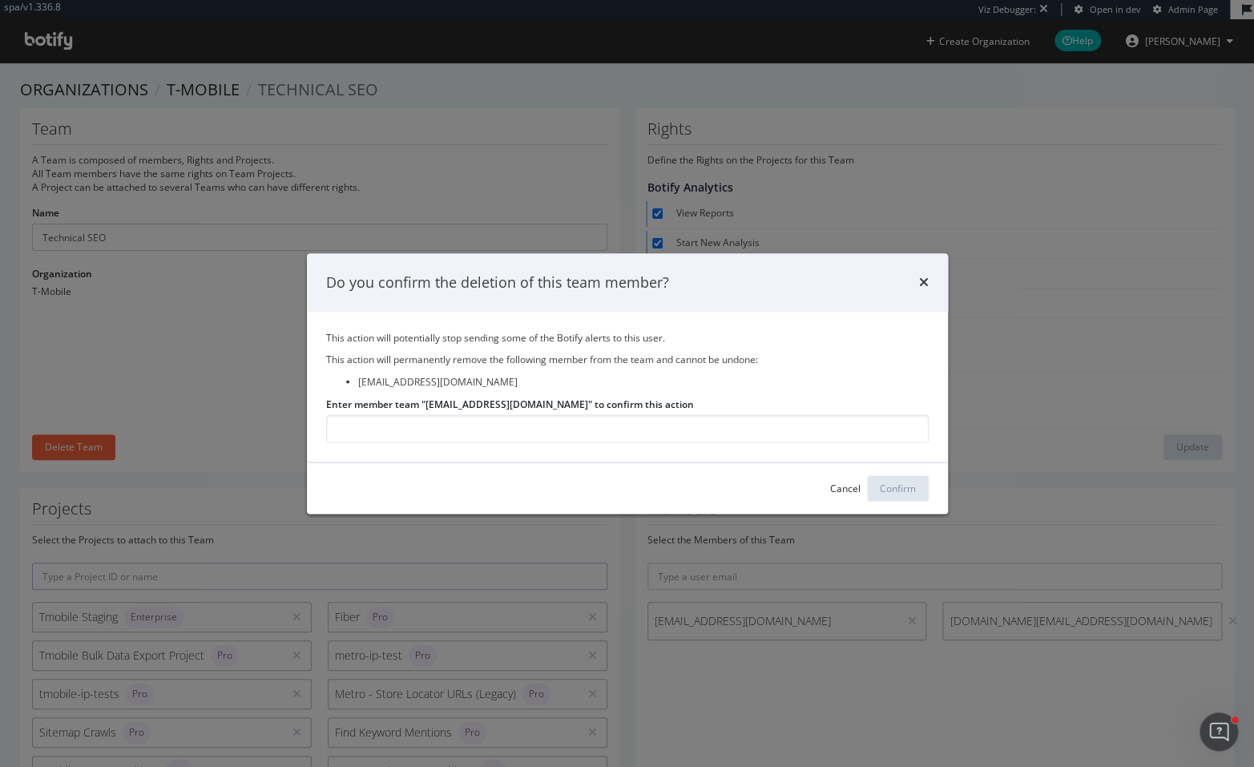
click at [437, 402] on label "Enter member team "[EMAIL_ADDRESS][DOMAIN_NAME]" to confirm this action" at bounding box center [510, 404] width 368 height 14
click at [437, 414] on input "Enter member team "[EMAIL_ADDRESS][DOMAIN_NAME]" to confirm this action" at bounding box center [627, 428] width 603 height 28
drag, startPoint x: 437, startPoint y: 402, endPoint x: 555, endPoint y: 401, distance: 118.6
click at [555, 401] on label "Enter member team "[EMAIL_ADDRESS][DOMAIN_NAME]" to confirm this action" at bounding box center [510, 404] width 368 height 14
click at [555, 414] on input "Enter member team "[EMAIL_ADDRESS][DOMAIN_NAME]" to confirm this action" at bounding box center [627, 428] width 603 height 28
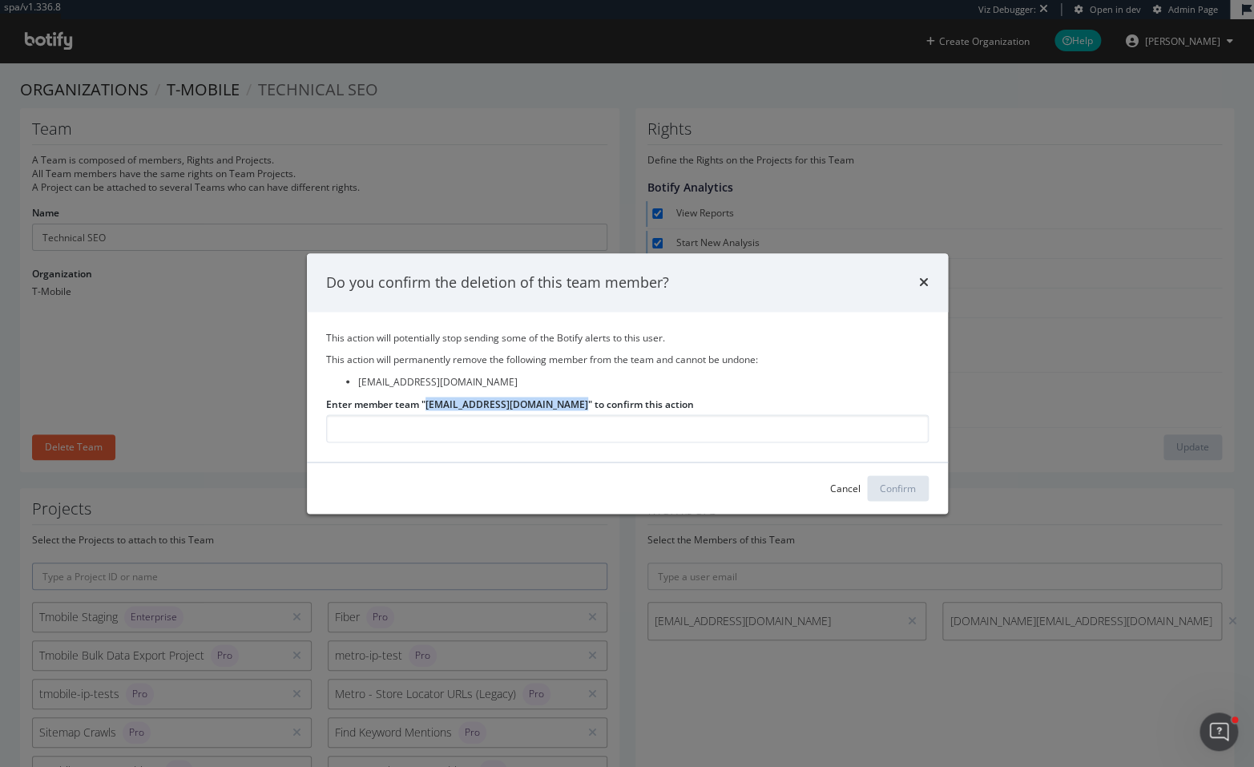
copy label "[EMAIL_ADDRESS][DOMAIN_NAME]"
click at [550, 427] on input "Enter member team "[EMAIL_ADDRESS][DOMAIN_NAME]" to confirm this action" at bounding box center [627, 428] width 603 height 28
paste input "[EMAIL_ADDRESS][DOMAIN_NAME]"
type input "[EMAIL_ADDRESS][DOMAIN_NAME]"
click at [885, 482] on div "Confirm" at bounding box center [898, 489] width 36 height 14
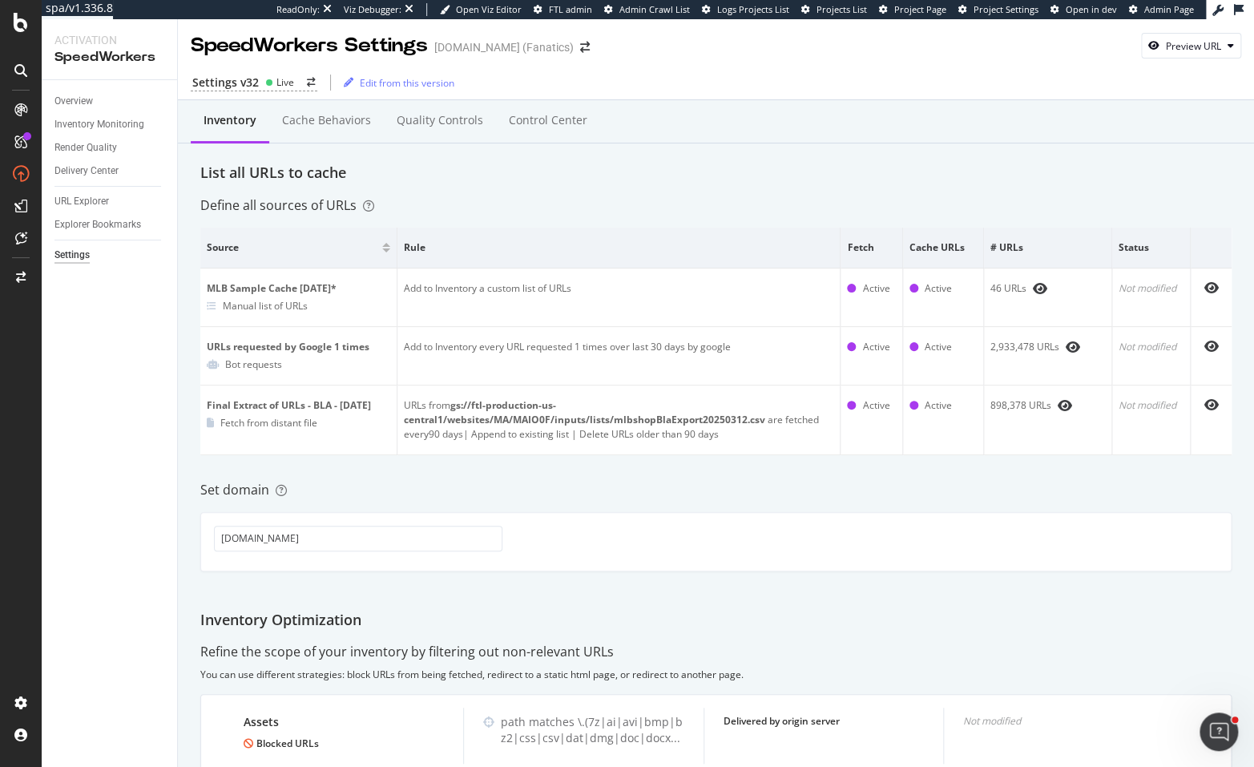
scroll to position [275, 0]
